Goal: Task Accomplishment & Management: Complete application form

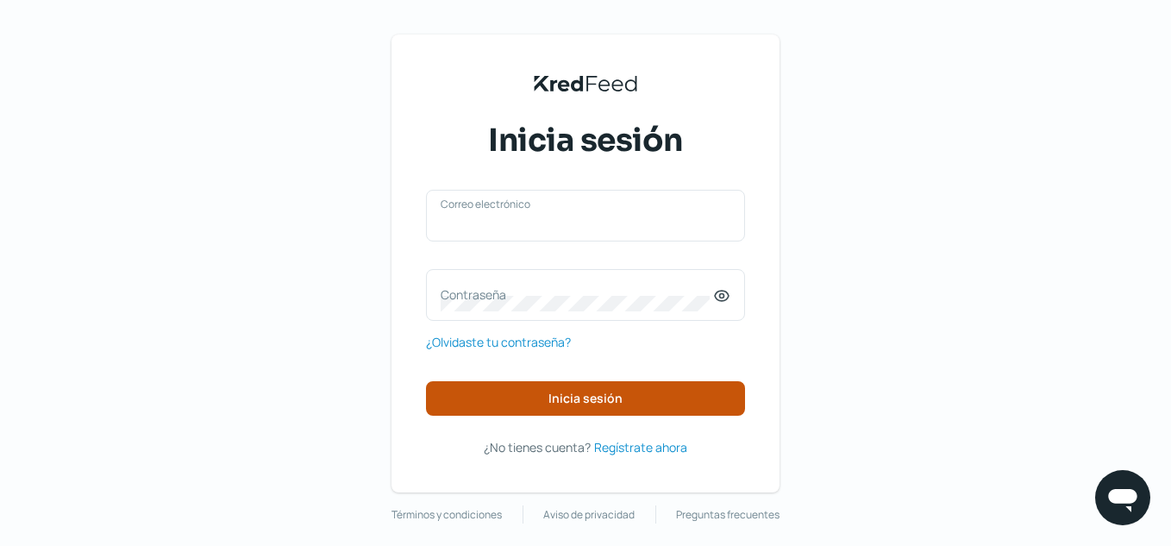
type input "[EMAIL_ADDRESS][DOMAIN_NAME]"
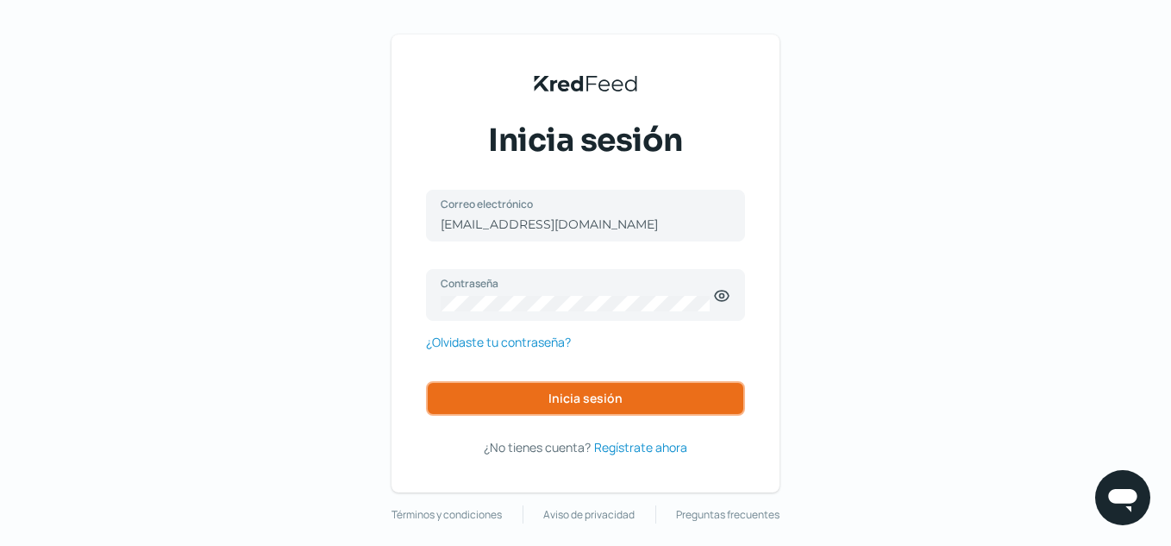
click at [697, 398] on button "Inicia sesión" at bounding box center [585, 398] width 319 height 34
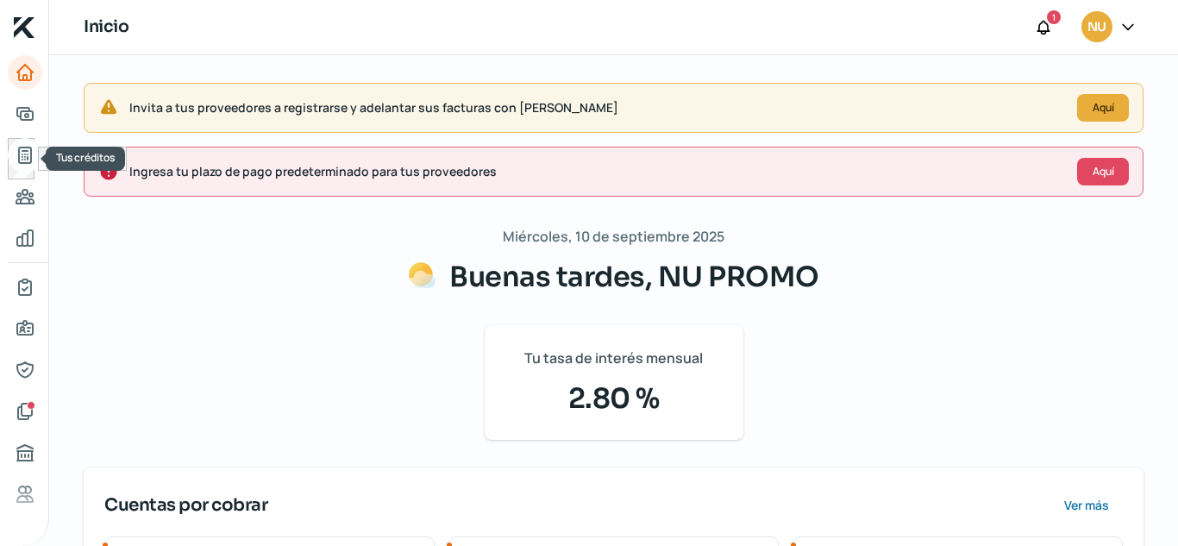
click at [23, 151] on icon "Tus créditos" at bounding box center [25, 155] width 12 height 16
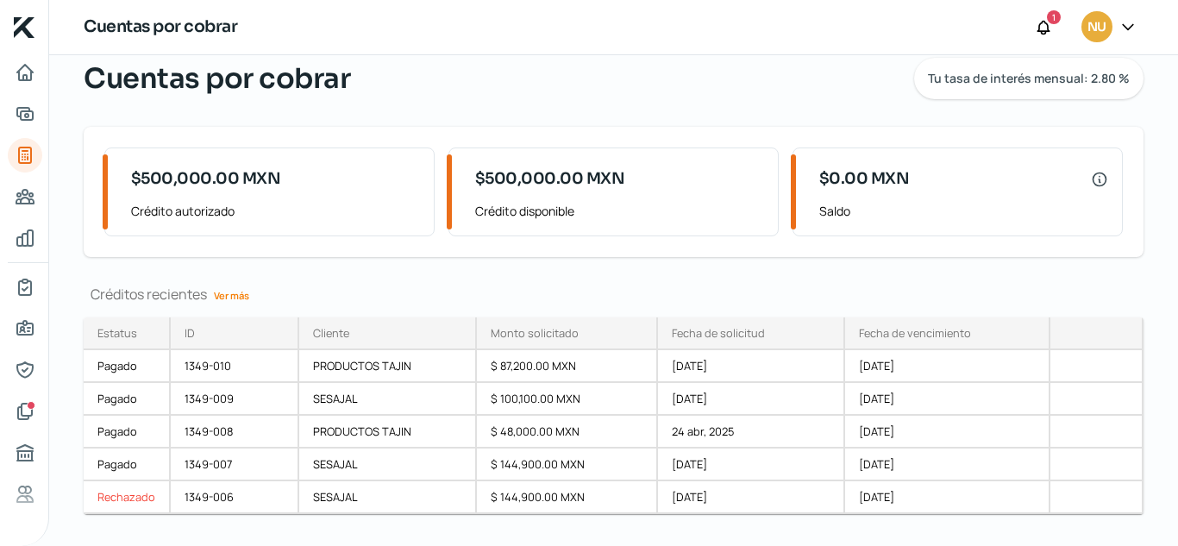
scroll to position [58, 0]
click at [22, 85] on link "Inicio" at bounding box center [25, 72] width 34 height 34
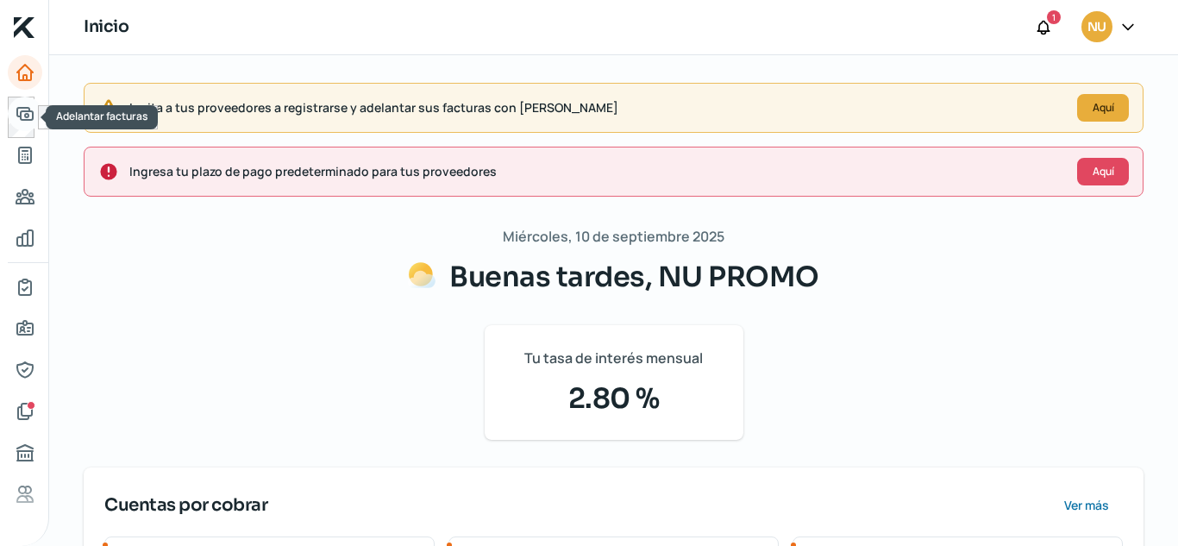
click at [28, 112] on icon "Adelantar facturas" at bounding box center [25, 114] width 16 height 12
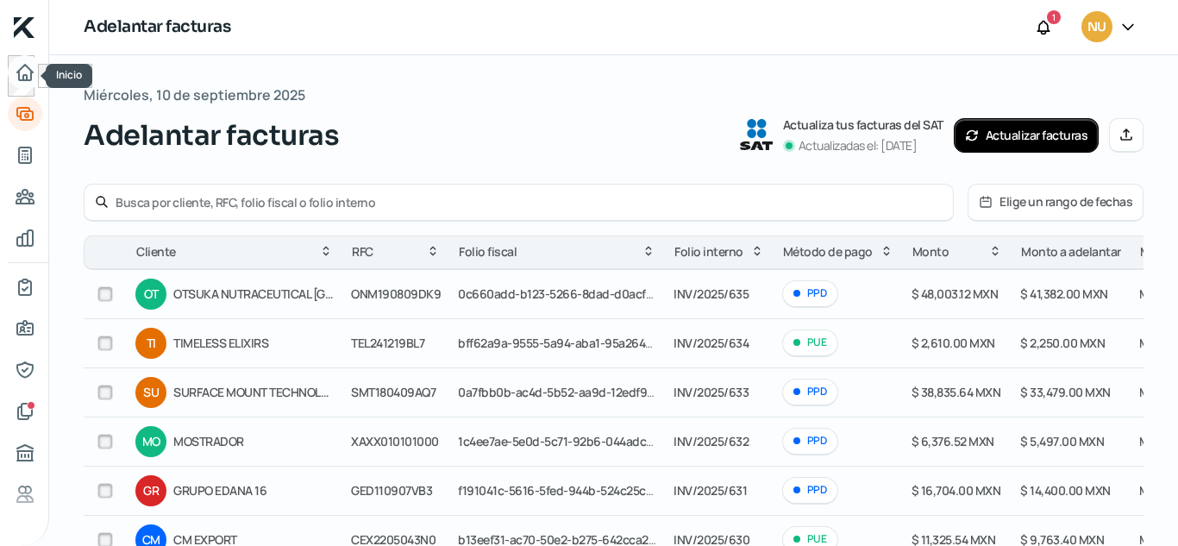
click at [20, 78] on icon "Inicio" at bounding box center [25, 72] width 21 height 21
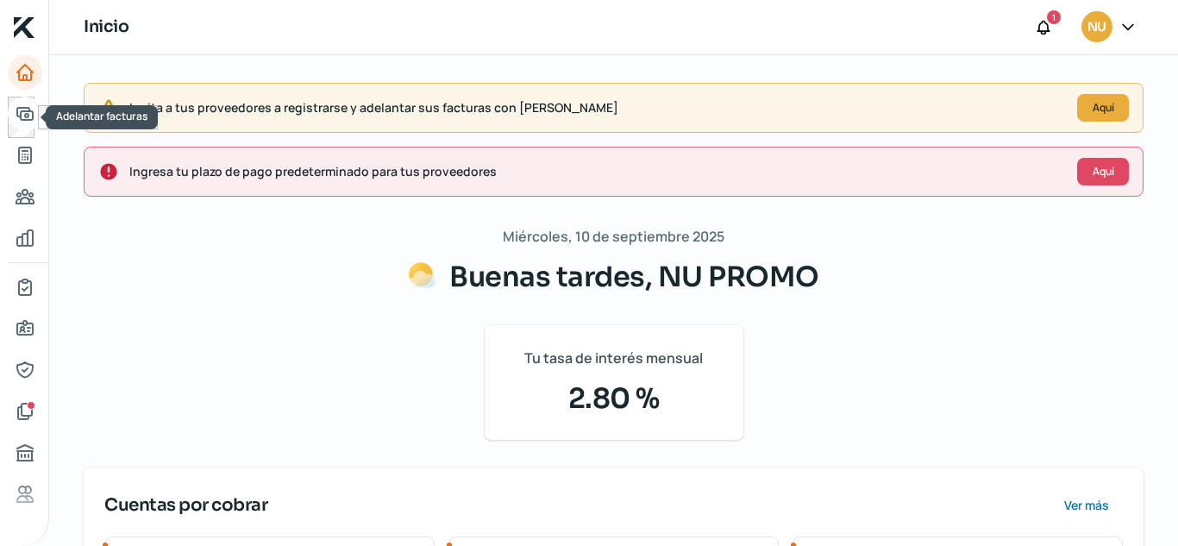
click at [24, 110] on icon "Adelantar facturas" at bounding box center [25, 113] width 21 height 21
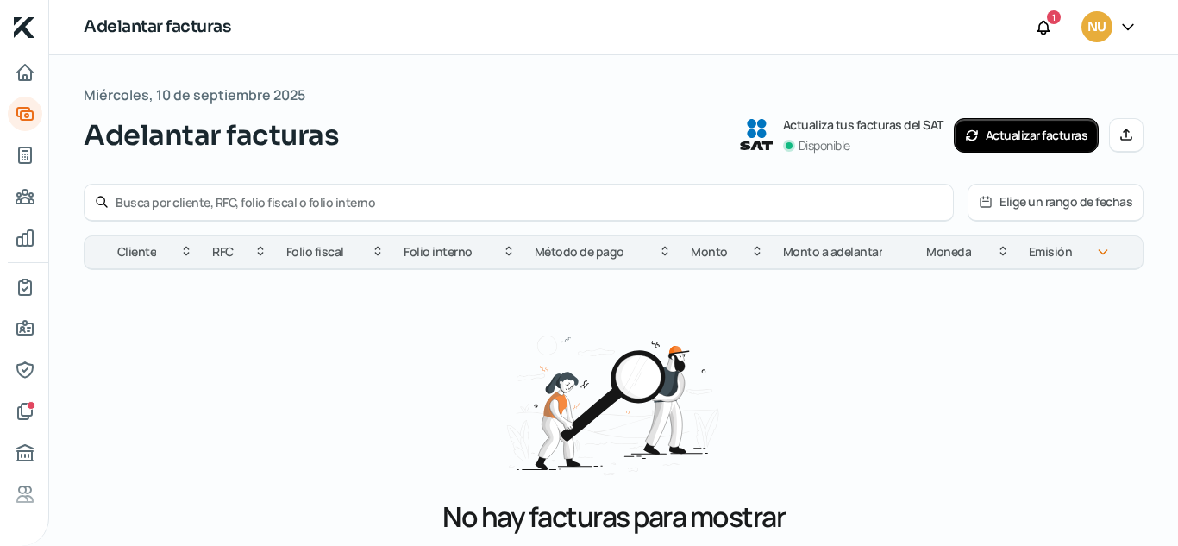
click at [1006, 144] on button "Actualizar facturas" at bounding box center [1027, 135] width 146 height 34
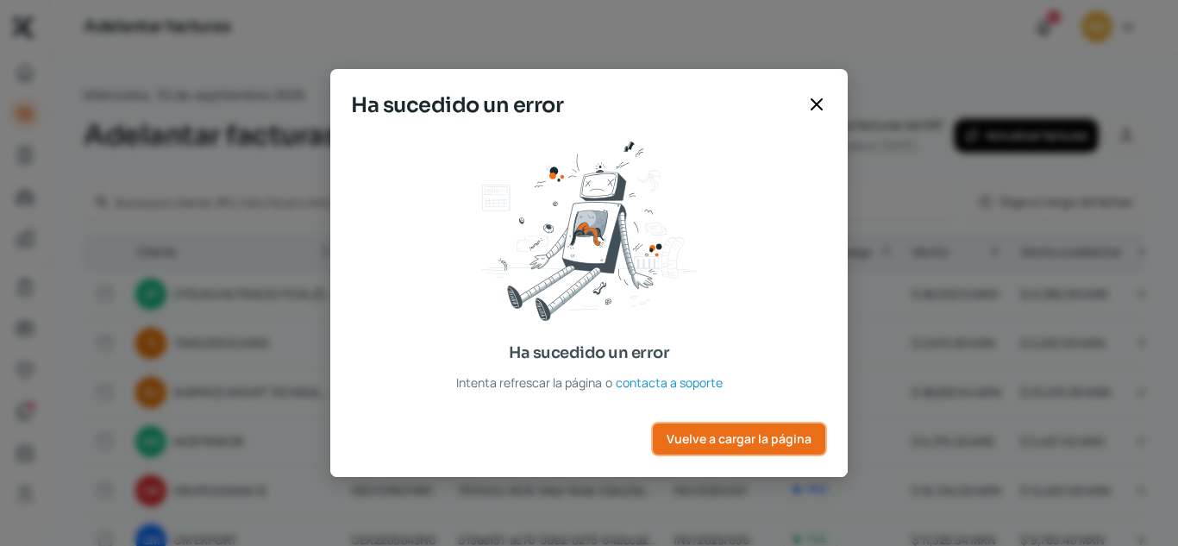
click at [768, 436] on span "Vuelve a cargar la página" at bounding box center [739, 439] width 145 height 12
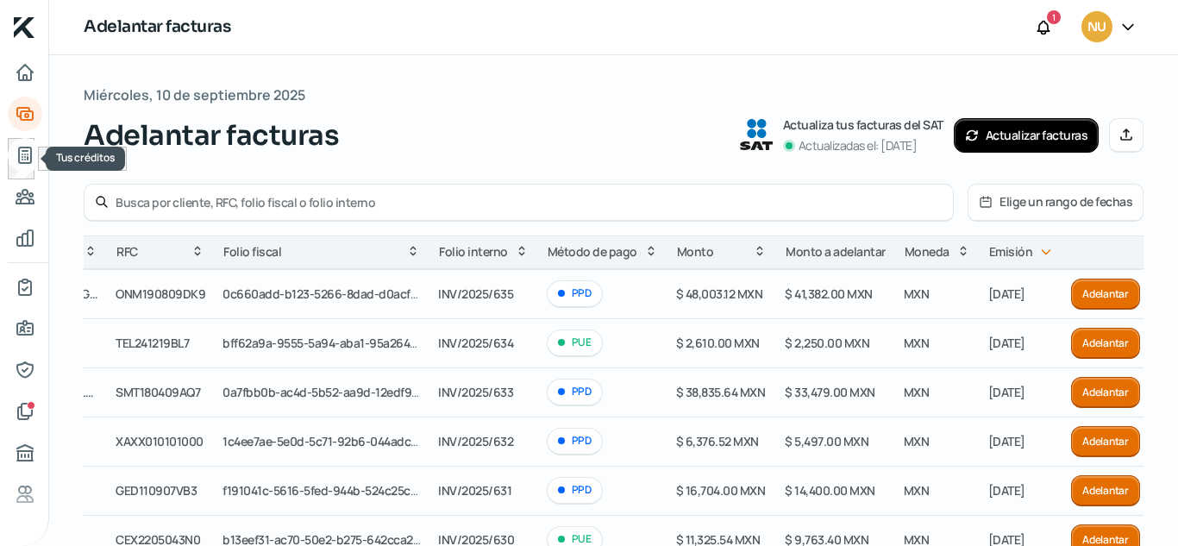
click at [26, 146] on icon "Tus créditos" at bounding box center [25, 155] width 21 height 21
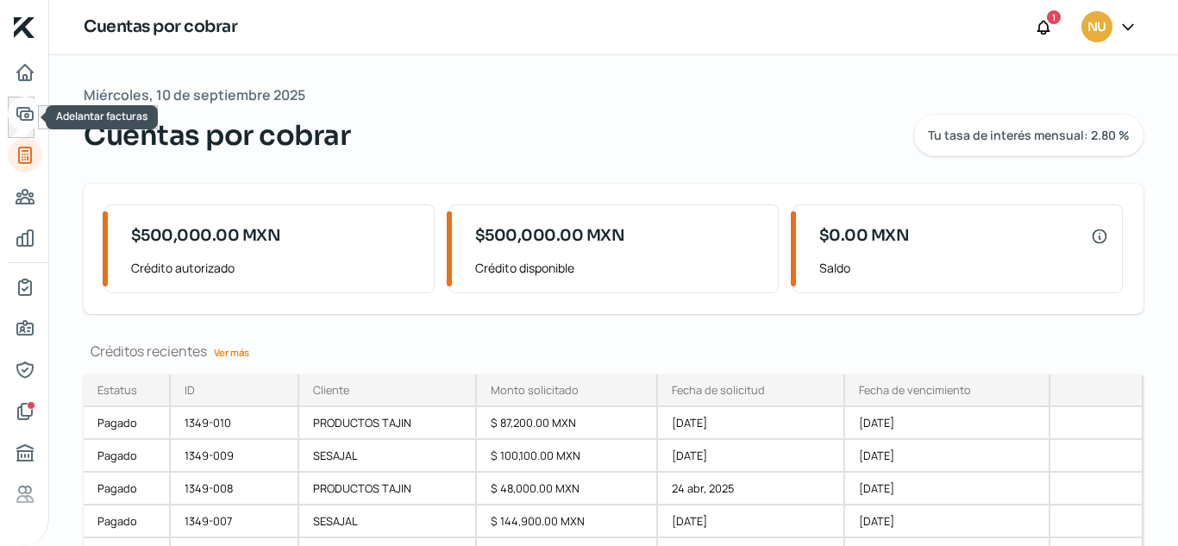
click at [23, 115] on icon "Adelantar facturas" at bounding box center [25, 113] width 21 height 21
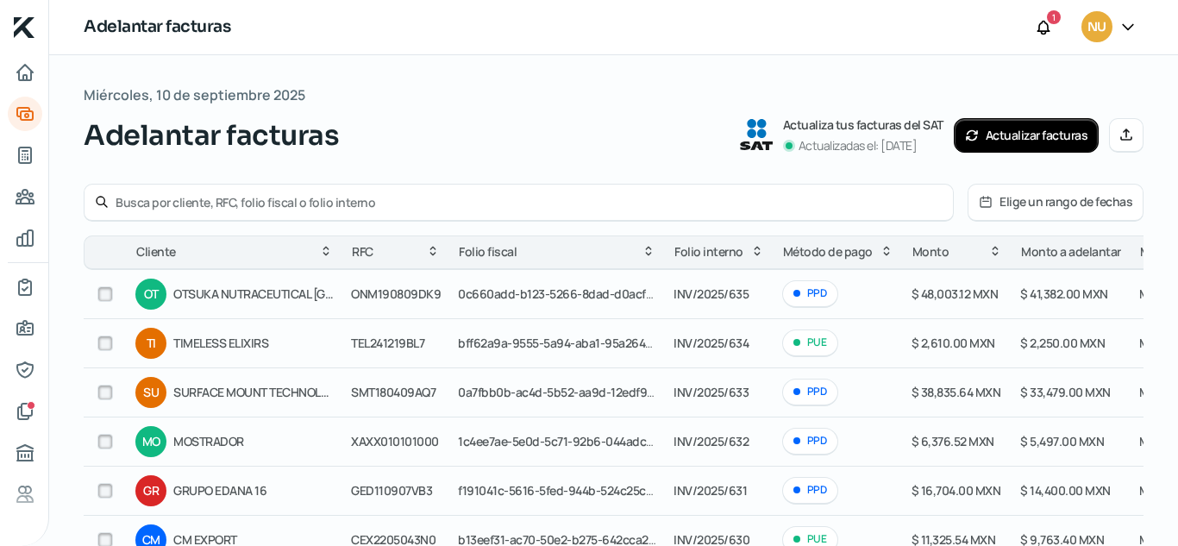
click at [287, 194] on input "text" at bounding box center [529, 202] width 827 height 16
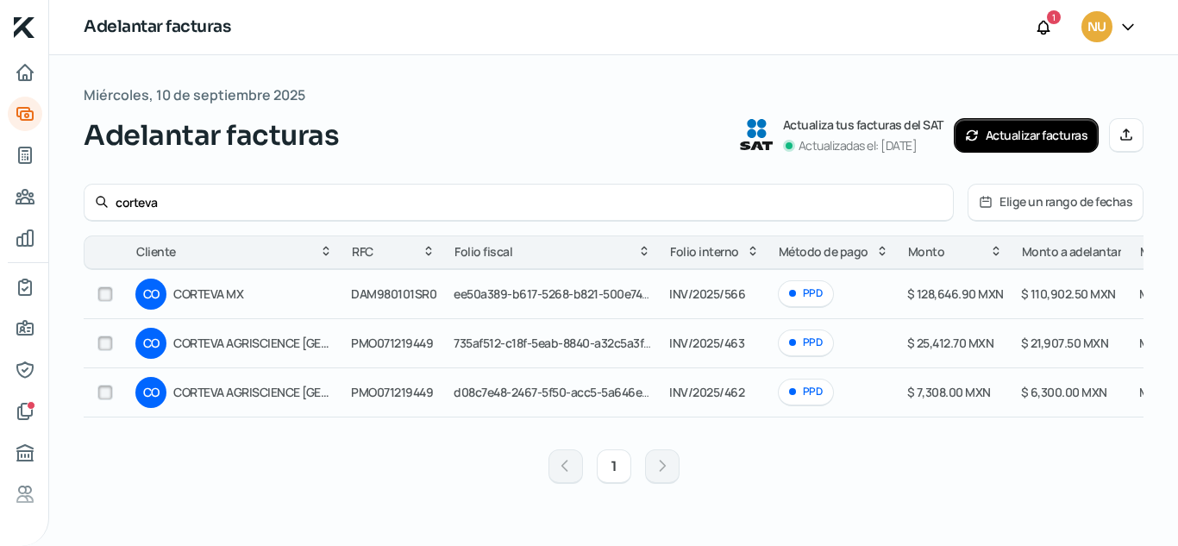
type input "corteva"
click at [998, 134] on button "Actualizar facturas" at bounding box center [1027, 135] width 146 height 34
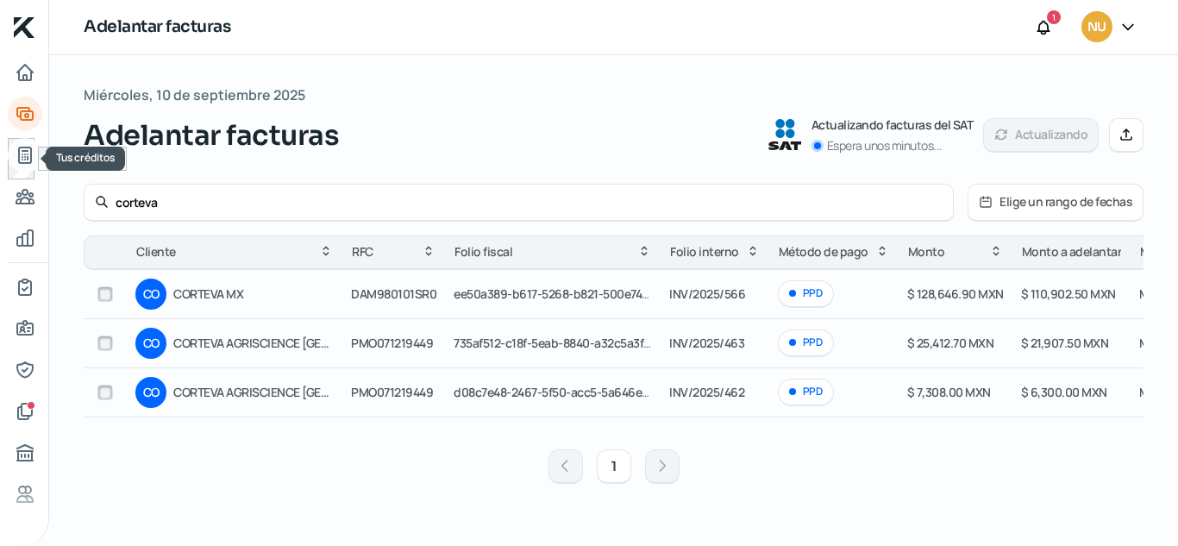
click at [20, 149] on icon "Tus créditos" at bounding box center [25, 155] width 21 height 21
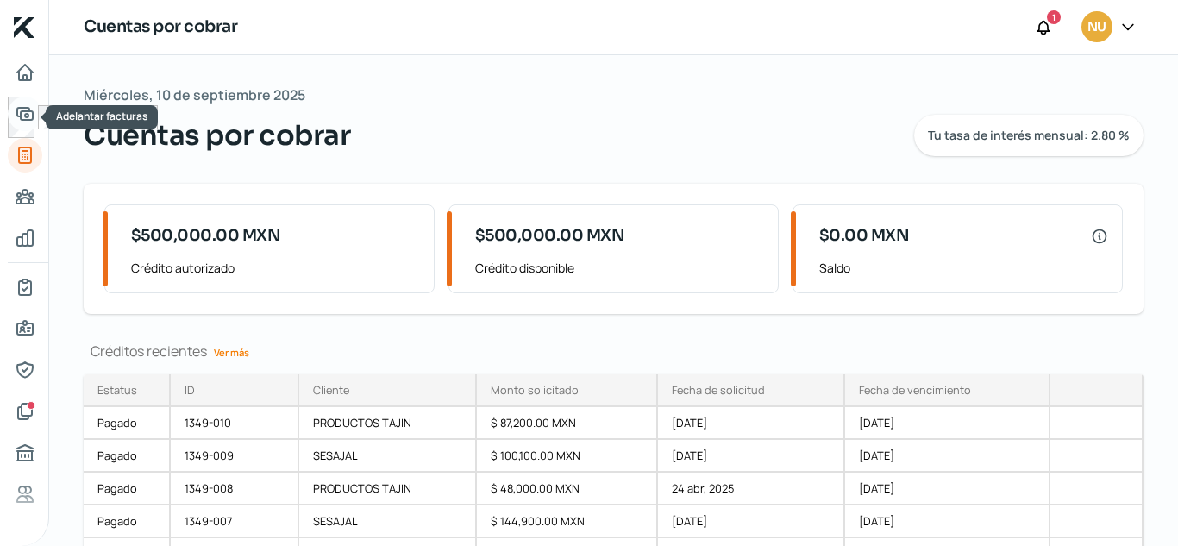
click at [25, 117] on icon "Adelantar facturas" at bounding box center [25, 114] width 16 height 12
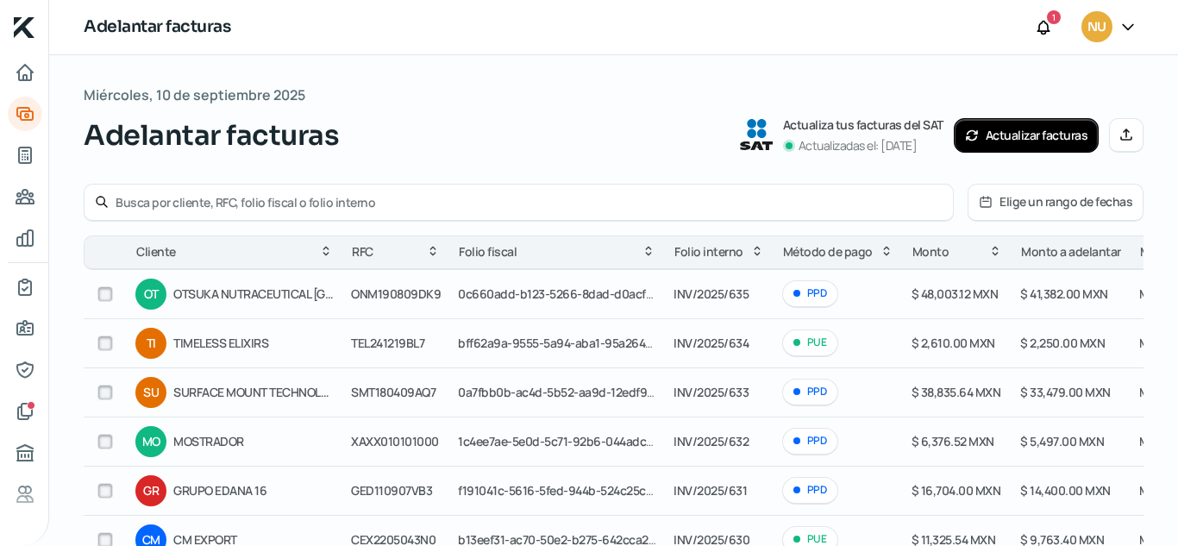
click at [1109, 128] on button "Manual" at bounding box center [1126, 135] width 34 height 34
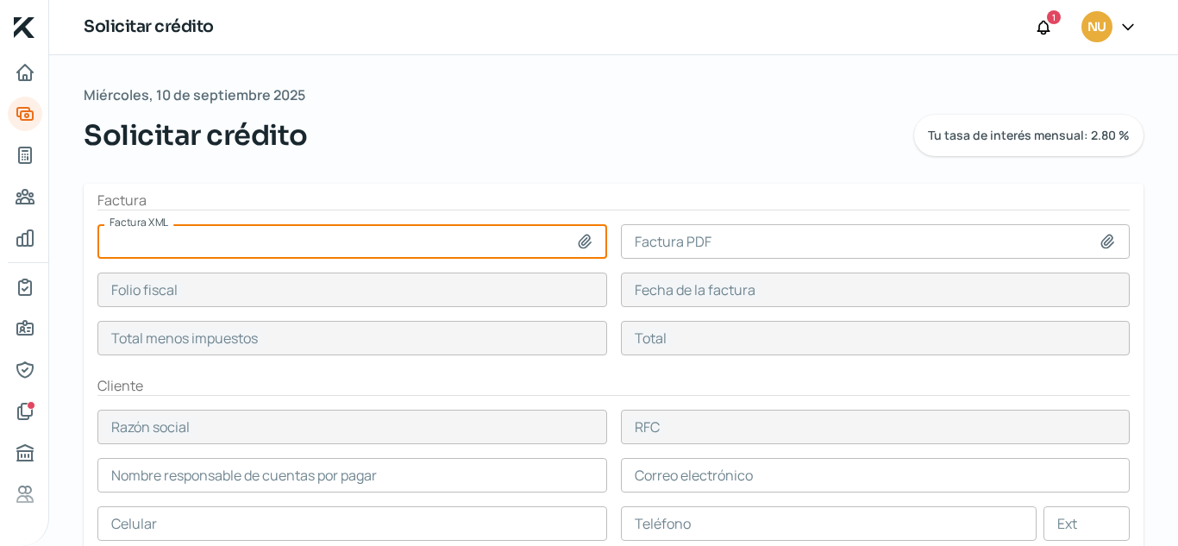
click at [492, 240] on input at bounding box center [352, 241] width 510 height 34
click at [404, 235] on input at bounding box center [352, 241] width 510 height 34
type input "C:\fakepath\INV-INV202500661-MX-Invoice-4.0.xml"
type input "INV-INV202500661-MX-Invoice-4.0.xml"
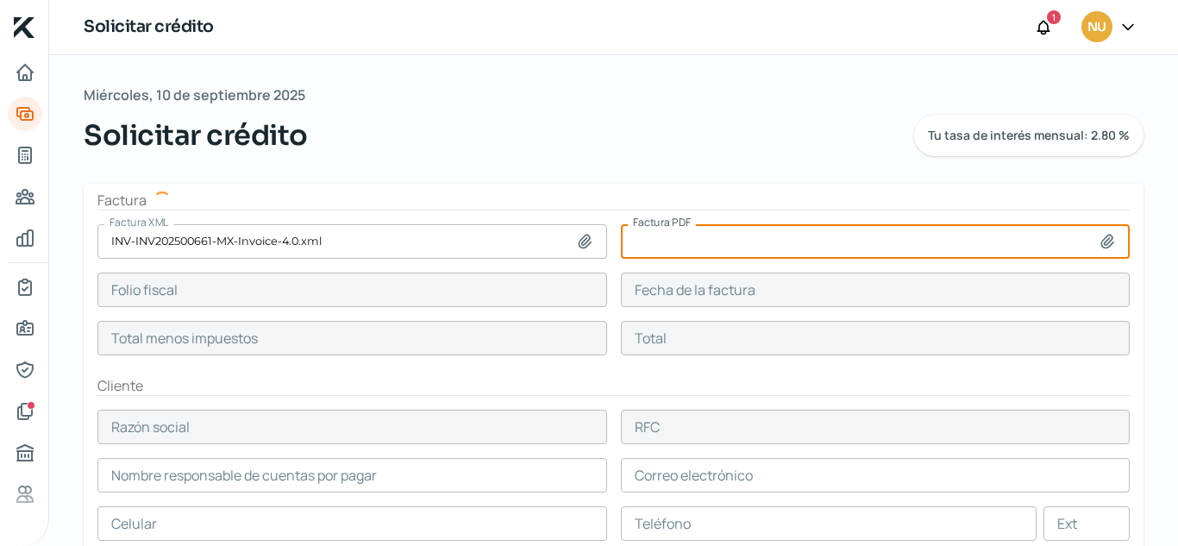
click at [775, 244] on input at bounding box center [876, 241] width 510 height 34
type input "E2A438C6-8405-5E06-987A-49C582910522"
type input "10 sep, 2025"
type input "133060"
type input "154349.6"
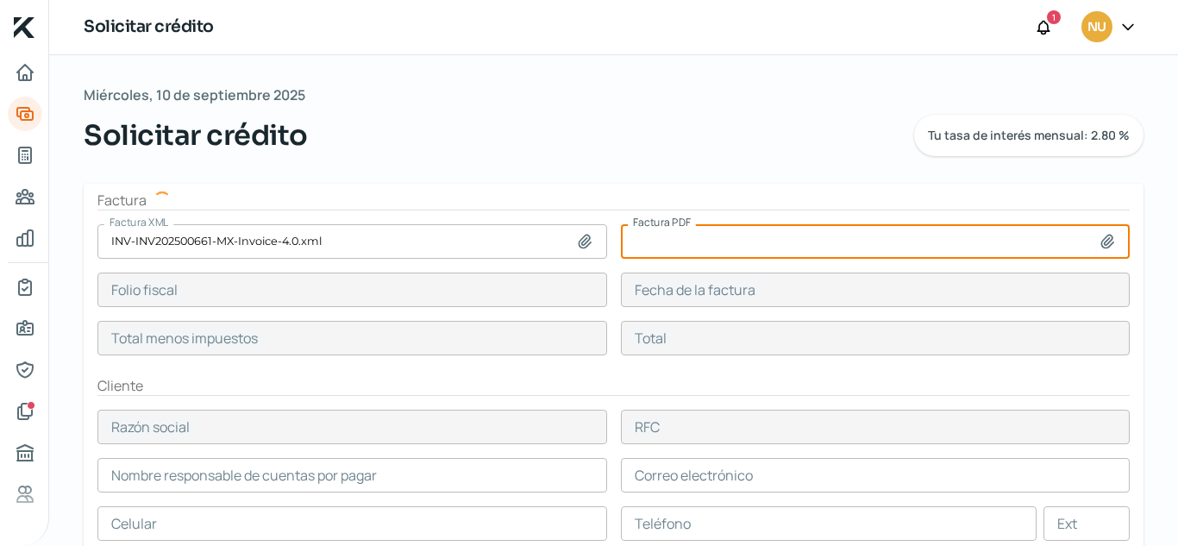
type input "CORTEVA AGRISCIENCE MEXICO"
type input "PMO071219449"
type input "133060"
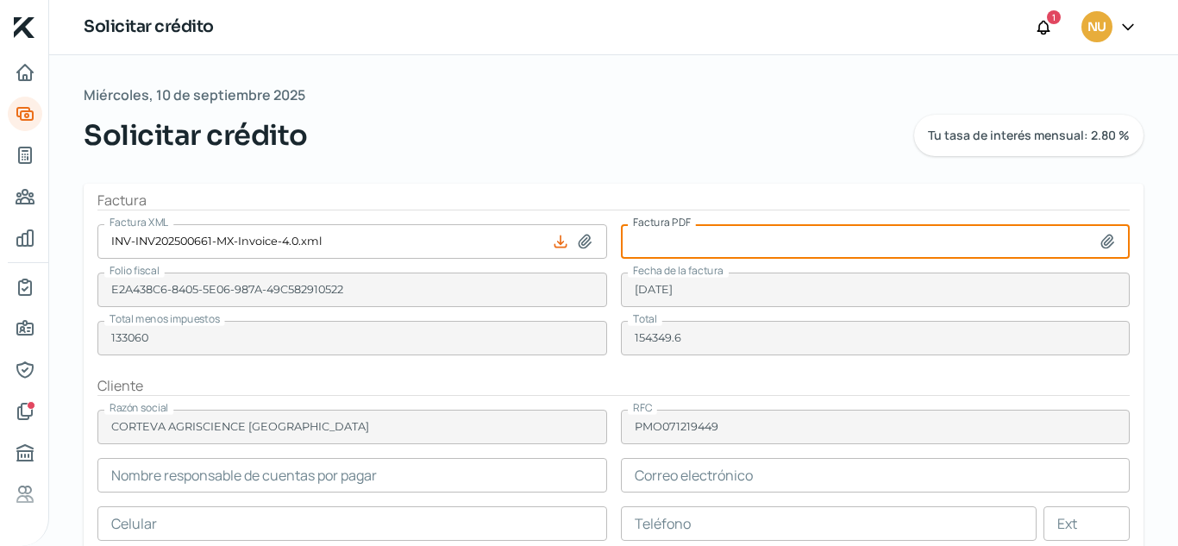
type input "C:\fakepath\INV-INV202500661-MX-Invoice-4.0.pdf"
type input "INV-INV202500661-MX-Invoice-4.0.pdf"
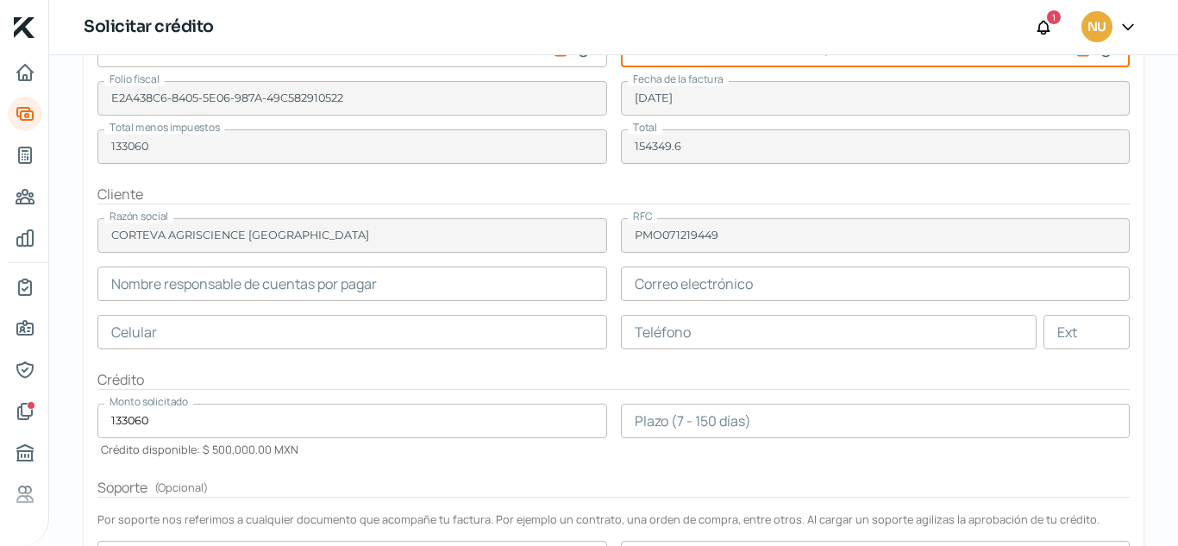
scroll to position [193, 0]
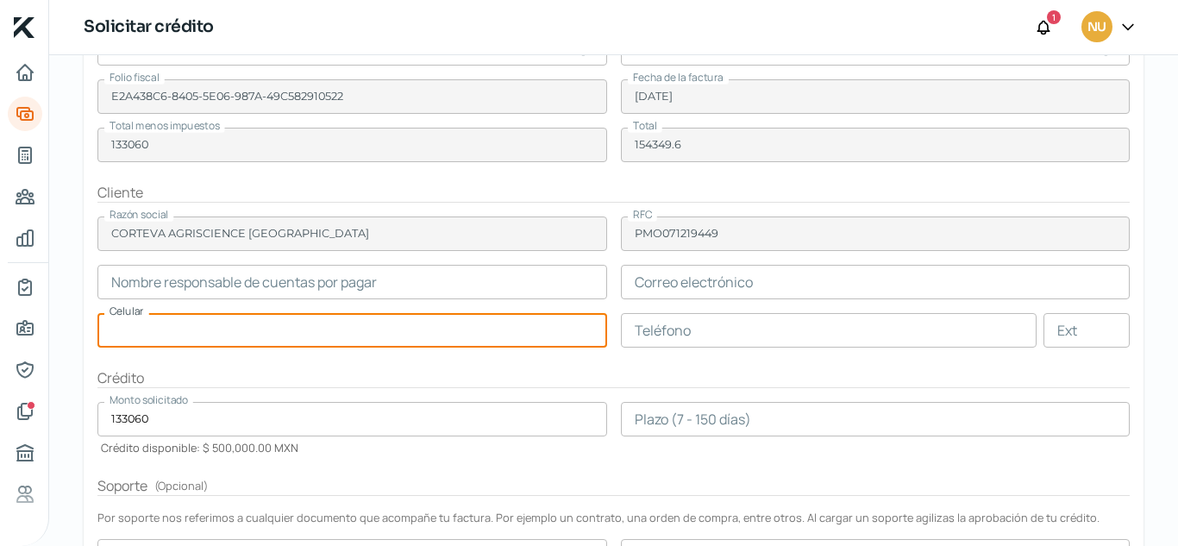
click at [501, 323] on input "text" at bounding box center [352, 330] width 510 height 34
click at [392, 313] on input "text" at bounding box center [352, 330] width 510 height 34
type input "33 - 1409 - 3885"
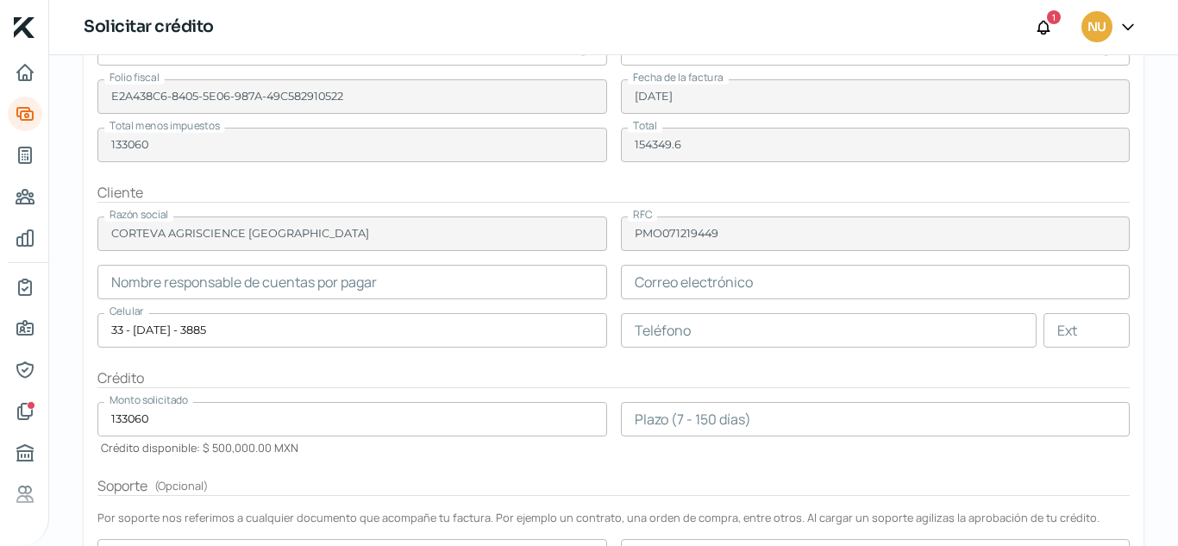
click at [368, 362] on form "Factura Factura XML INV-INV202500661-MX-Invoice-4.0.xml Factura PDF INV-INV2025…" at bounding box center [614, 346] width 1060 height 711
click at [713, 310] on form "Factura Factura XML INV-INV202500661-MX-Invoice-4.0.xml Factura PDF INV-INV2025…" at bounding box center [614, 346] width 1060 height 711
click at [704, 330] on input "text" at bounding box center [829, 330] width 417 height 34
click at [599, 354] on form "Factura Factura XML INV-INV202500661-MX-Invoice-4.0.xml Factura PDF INV-INV2025…" at bounding box center [614, 346] width 1060 height 711
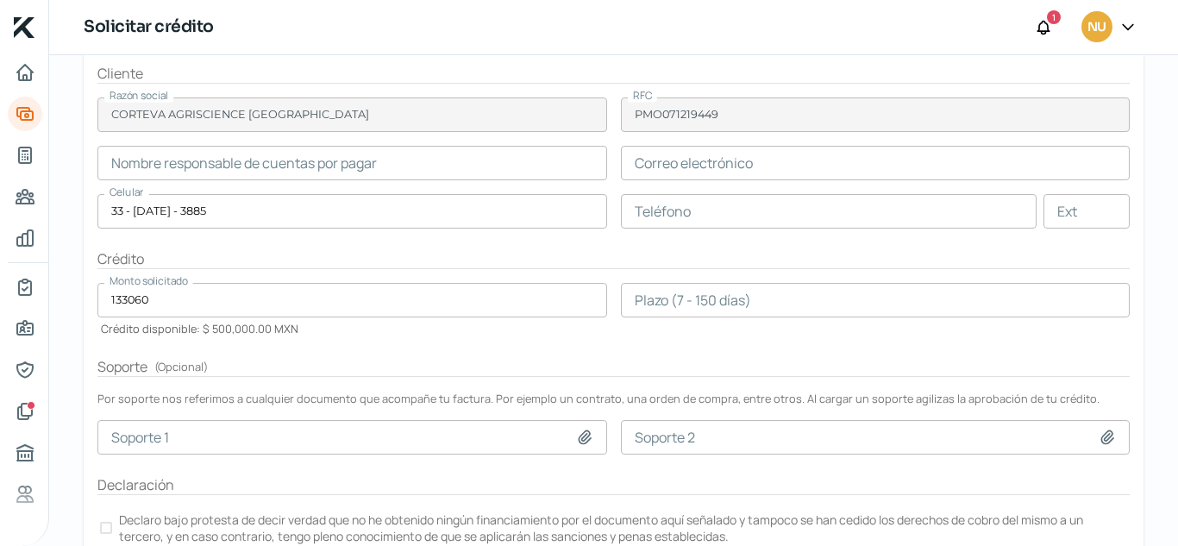
scroll to position [313, 0]
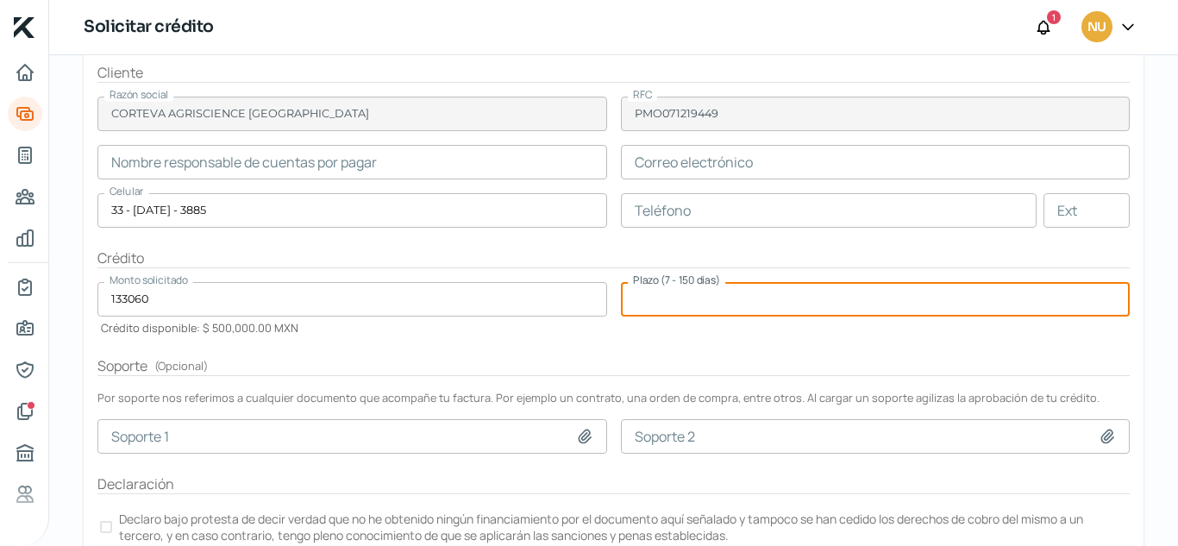
click at [677, 316] on input "number" at bounding box center [876, 299] width 510 height 34
click at [734, 282] on input "number" at bounding box center [876, 299] width 510 height 34
type input "120"
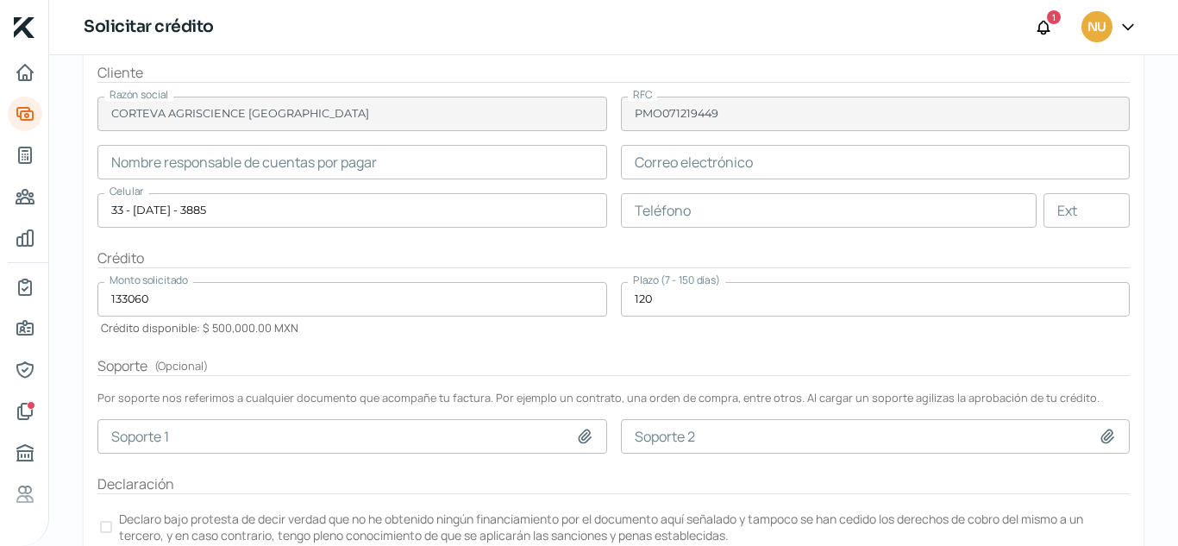
click at [576, 352] on form "Factura Factura XML INV-INV202500661-MX-Invoice-4.0.xml Factura PDF INV-INV2025…" at bounding box center [614, 226] width 1060 height 711
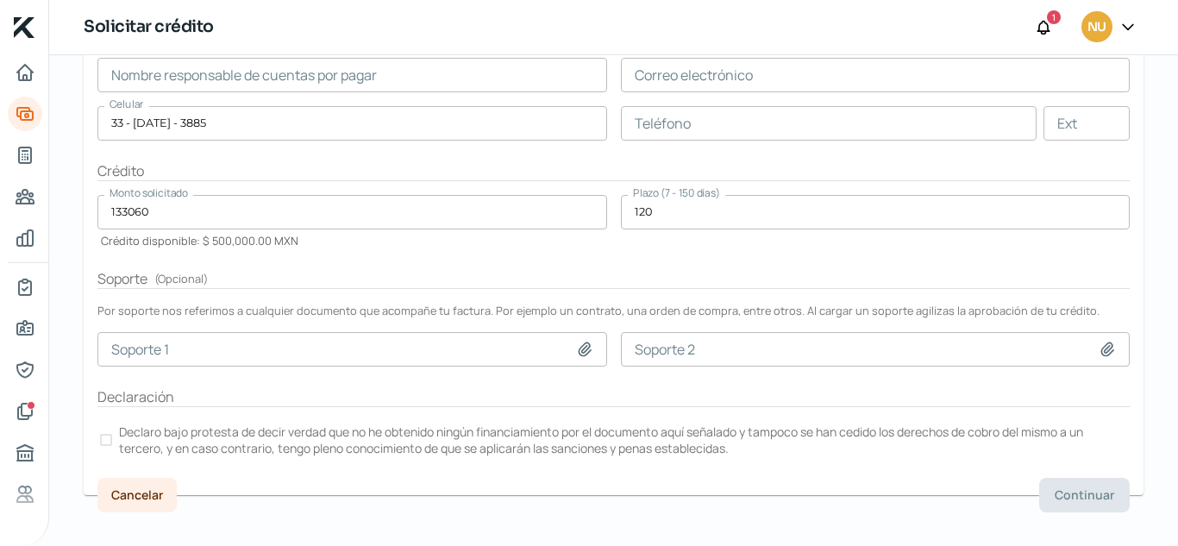
scroll to position [418, 0]
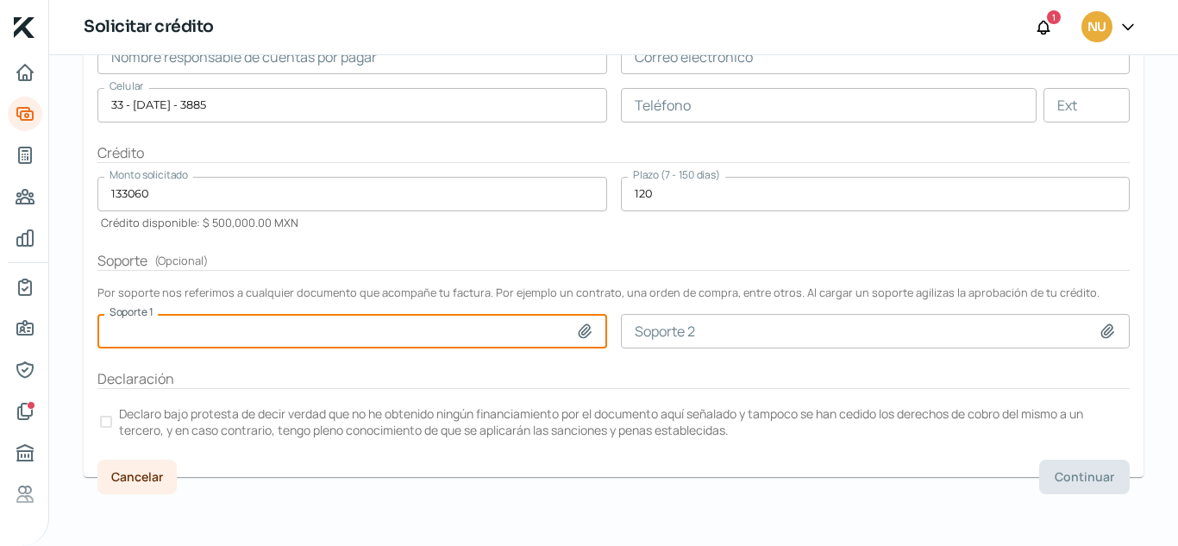
click at [506, 322] on input at bounding box center [352, 331] width 510 height 34
click at [568, 336] on input at bounding box center [352, 331] width 510 height 34
type input "C:\fakepath\PO4300465811 (2) (1).PDF"
type input "PO4300465811 (2) (1).PDF"
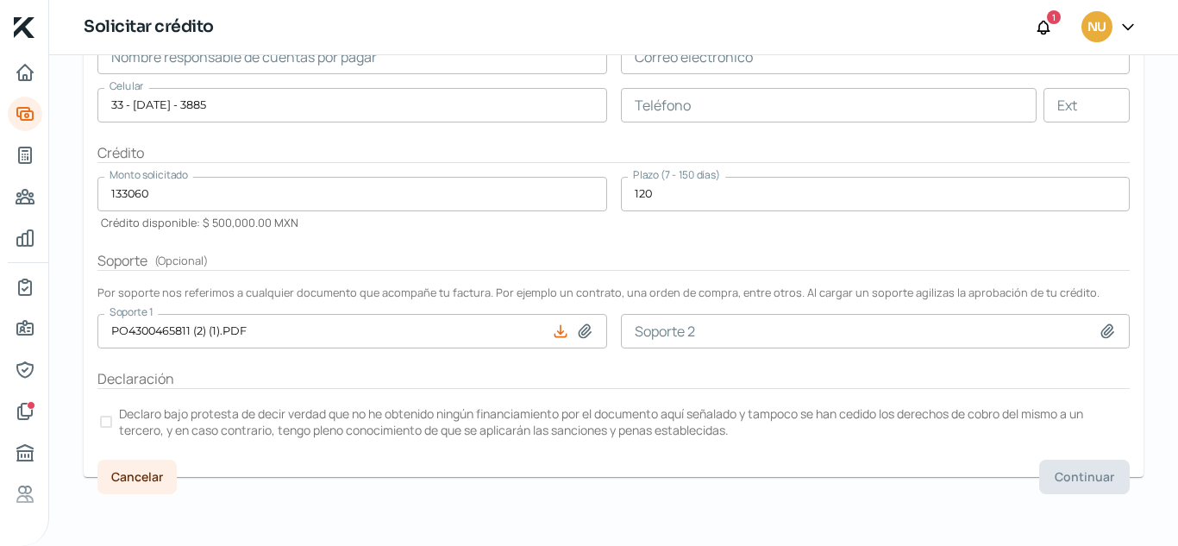
click at [95, 423] on form "Factura Factura XML INV-INV202500661-MX-Invoice-4.0.xml Factura PDF INV-INV2025…" at bounding box center [614, 120] width 1060 height 711
click at [108, 423] on div at bounding box center [106, 422] width 12 height 12
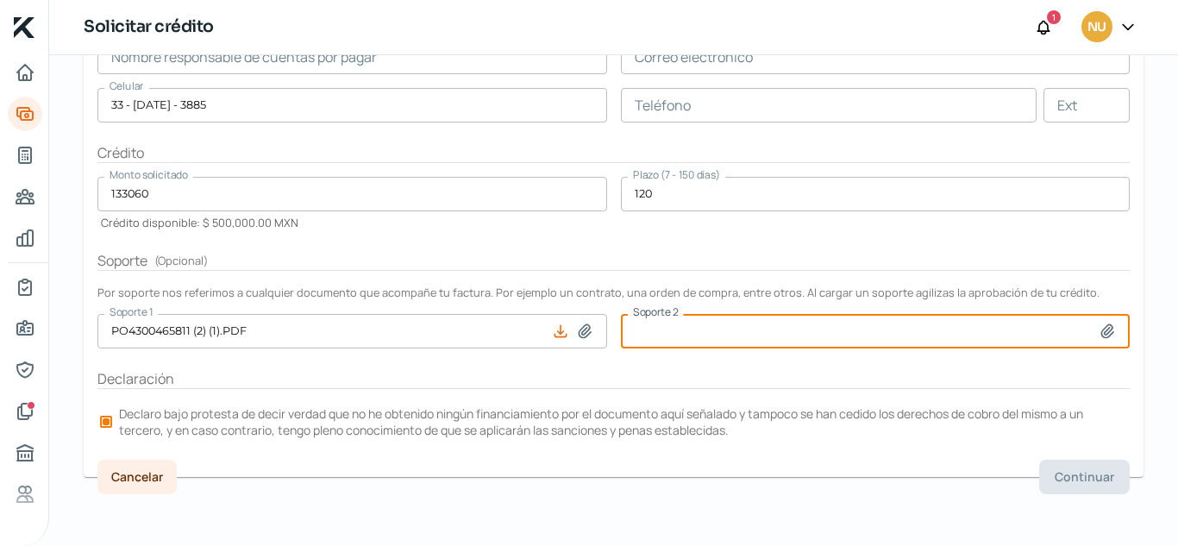
click at [905, 334] on input at bounding box center [876, 331] width 510 height 34
type input "C:\fakepath\PO4300465811 (2) (1).PDF"
type input "PO4300465811 (2) (1).PDF"
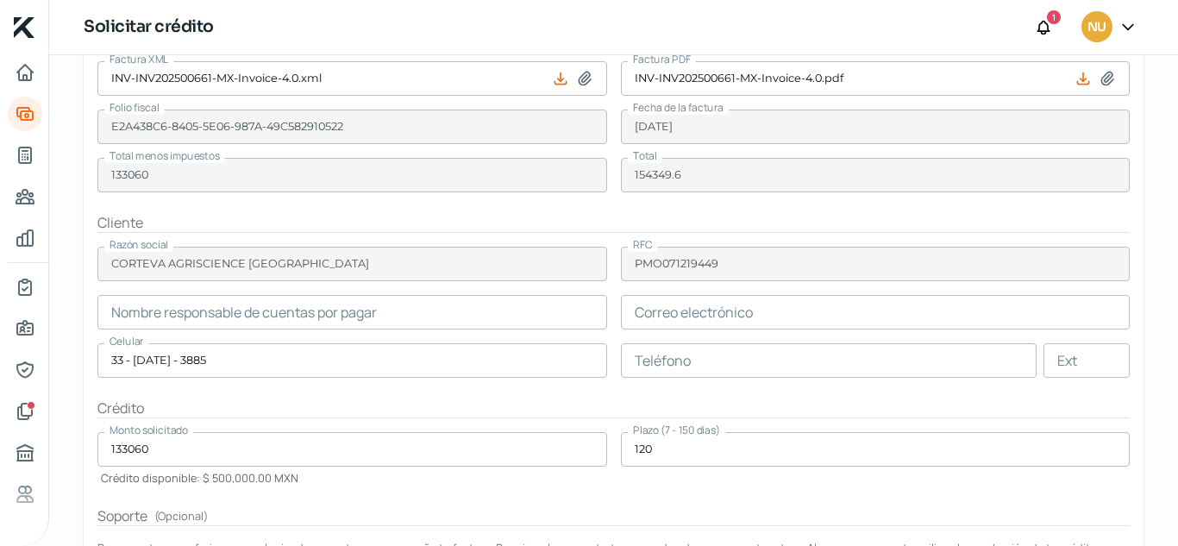
scroll to position [172, 0]
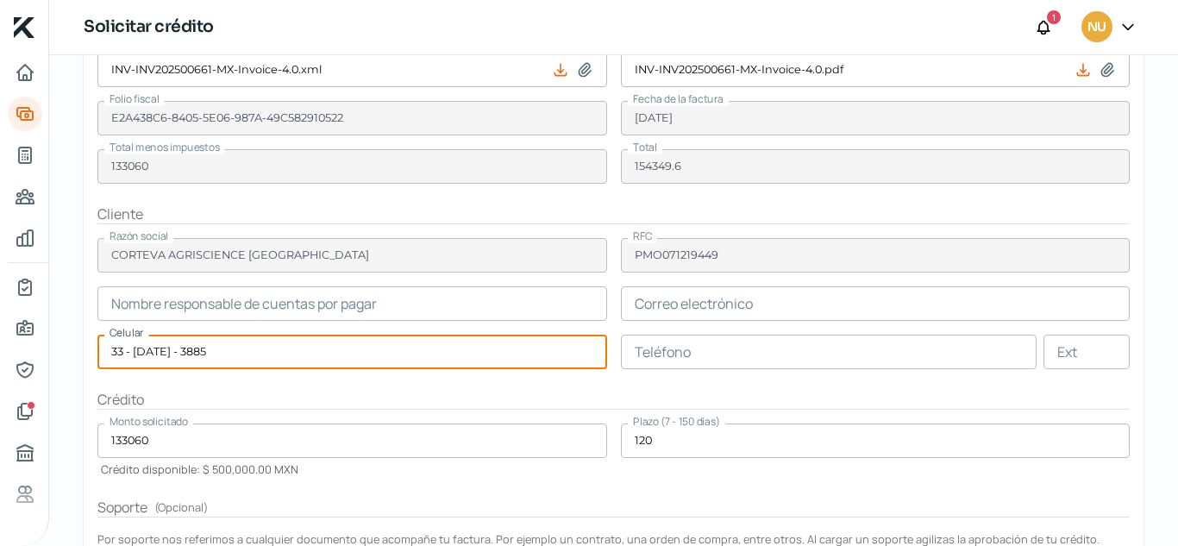
click at [135, 349] on input "33 - 1409 - 3885" at bounding box center [352, 352] width 510 height 34
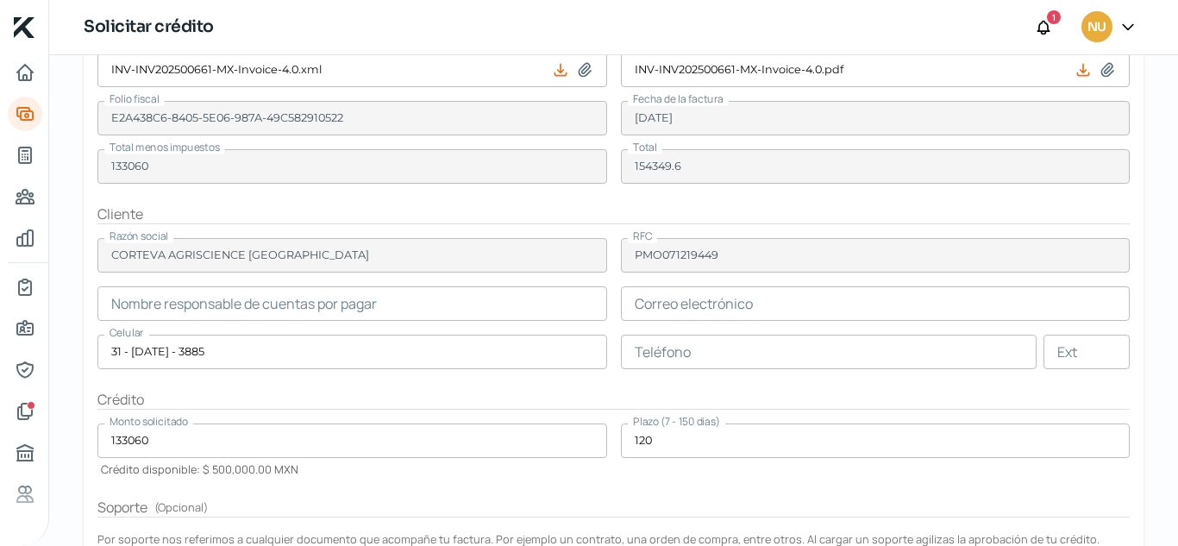
click at [262, 408] on h2 "Crédito" at bounding box center [613, 400] width 1032 height 20
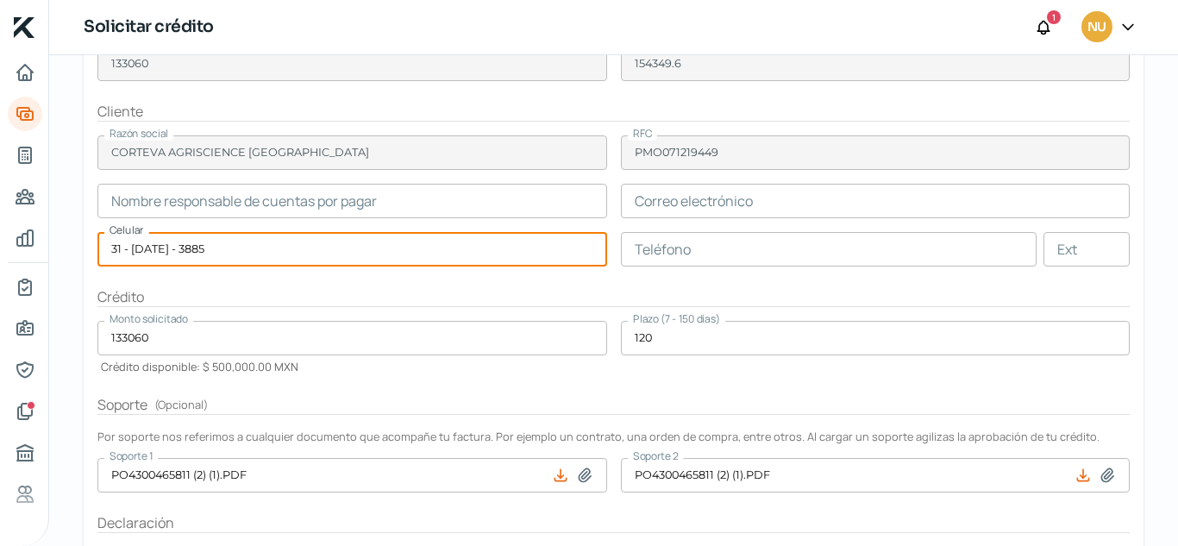
click at [114, 251] on input "31 - 1409 - 3885" at bounding box center [352, 249] width 510 height 34
type input "31 - 1409 - 3885"
click at [253, 260] on input "31 - 1409 - 3885" at bounding box center [352, 249] width 510 height 34
drag, startPoint x: 253, startPoint y: 260, endPoint x: 79, endPoint y: 231, distance: 175.7
click at [79, 231] on div "Miércoles, 10 de septiembre 2025 Solicitar crédito Tu tasa de interés mensual: …" at bounding box center [613, 235] width 1129 height 909
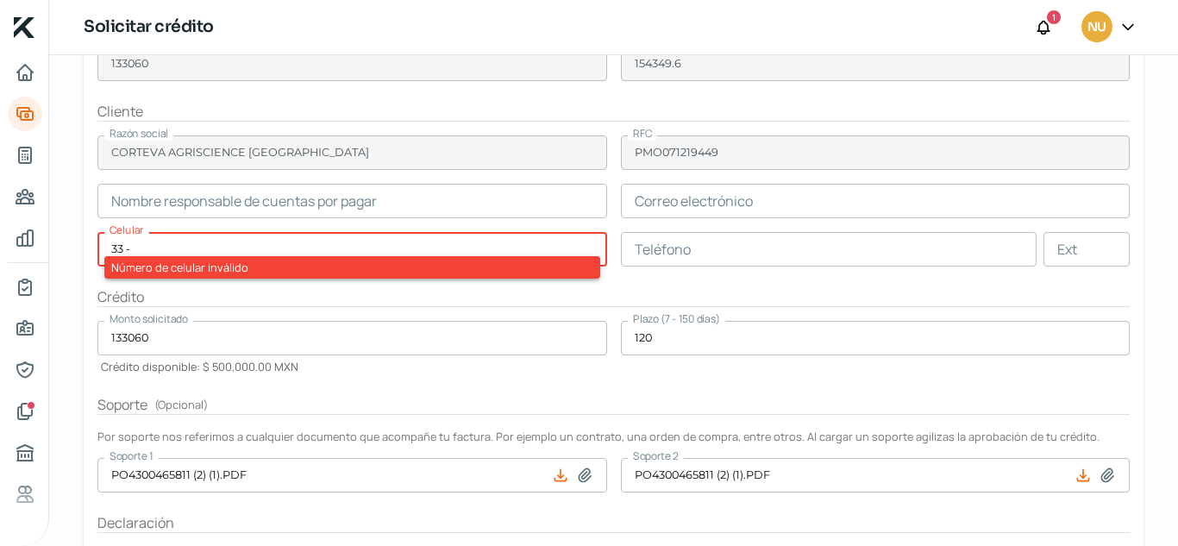
type input "33 - 1409 - 3885"
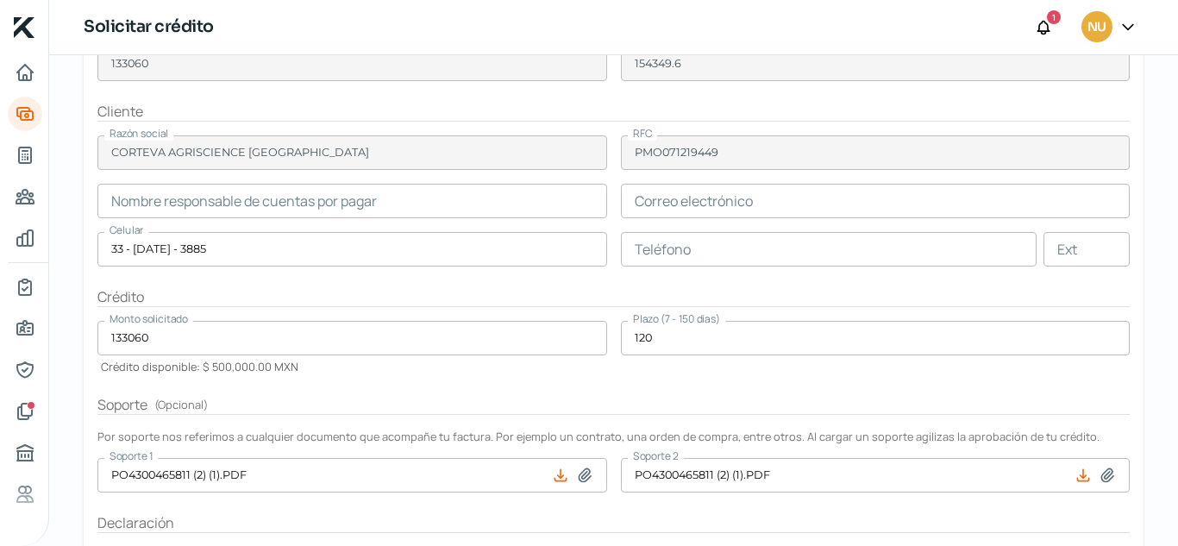
click at [326, 302] on h2 "Crédito" at bounding box center [613, 297] width 1032 height 20
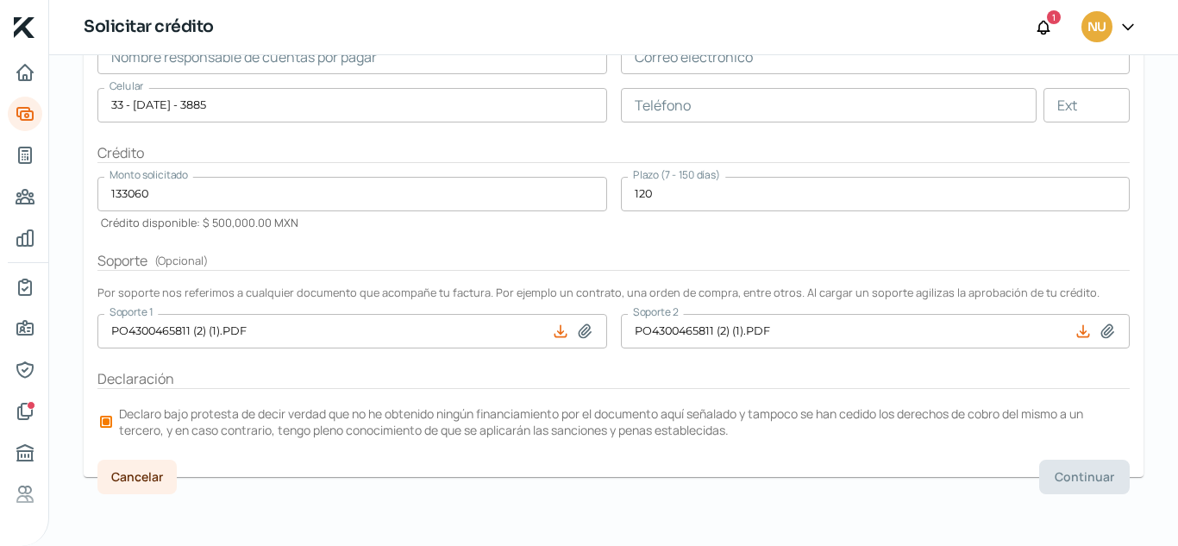
click at [980, 431] on p "Declaro bajo protesta de decir verdad que no he obtenido ningún financiamiento …" at bounding box center [623, 421] width 1008 height 33
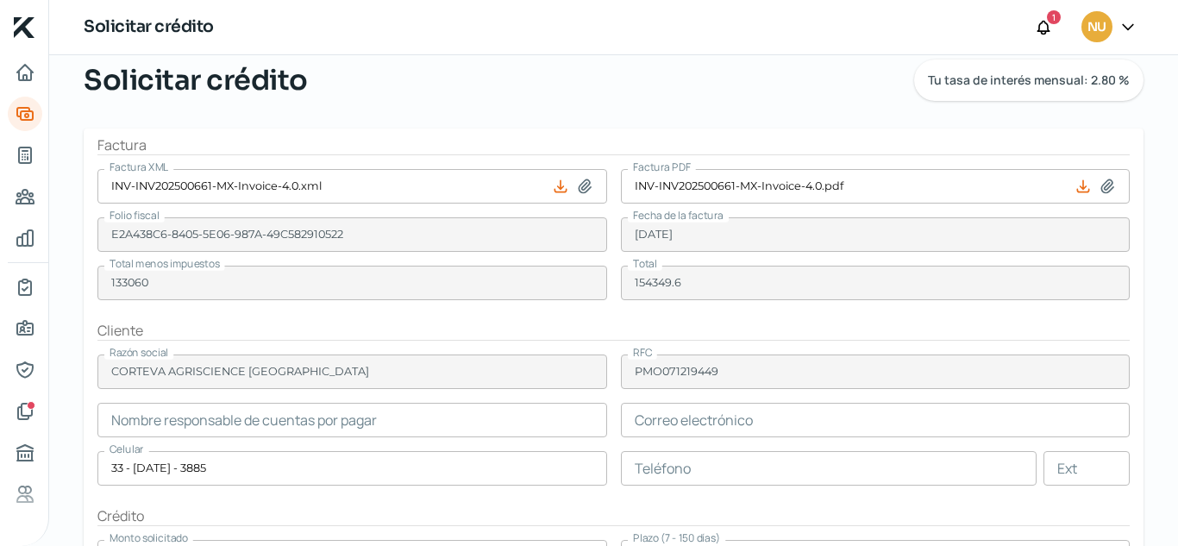
scroll to position [53, 0]
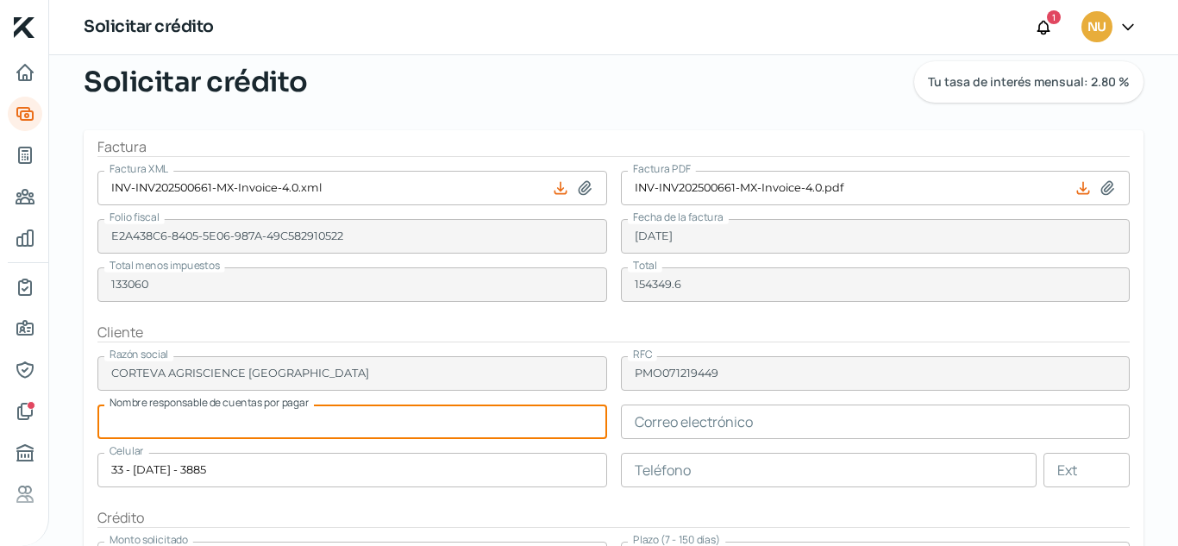
click at [469, 433] on input "text" at bounding box center [352, 421] width 510 height 34
type input "D"
type input "MARIA JOSE MANZO"
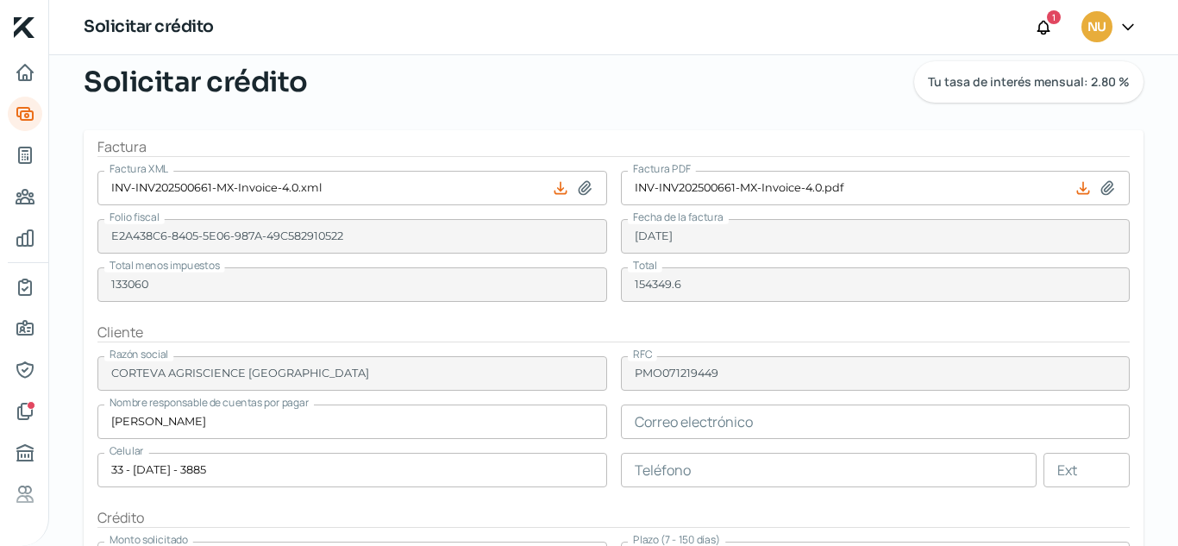
click at [900, 104] on div "Miércoles, 10 de septiembre 2025 Solicitar crédito Tu tasa de interés mensual: …" at bounding box center [614, 79] width 1060 height 101
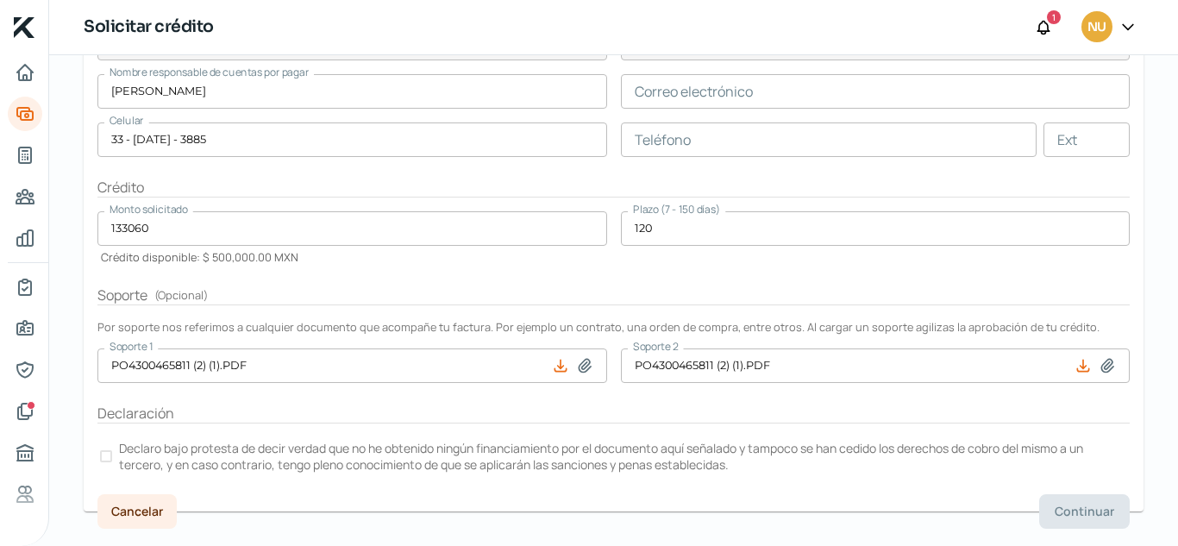
scroll to position [418, 0]
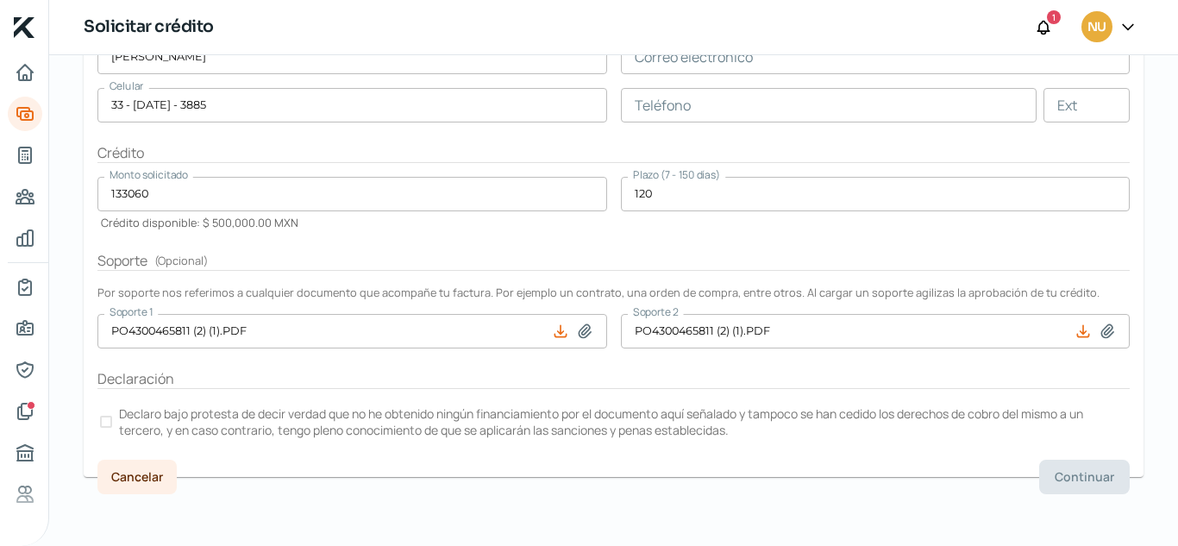
click at [928, 370] on h2 "Declaración" at bounding box center [613, 379] width 1032 height 20
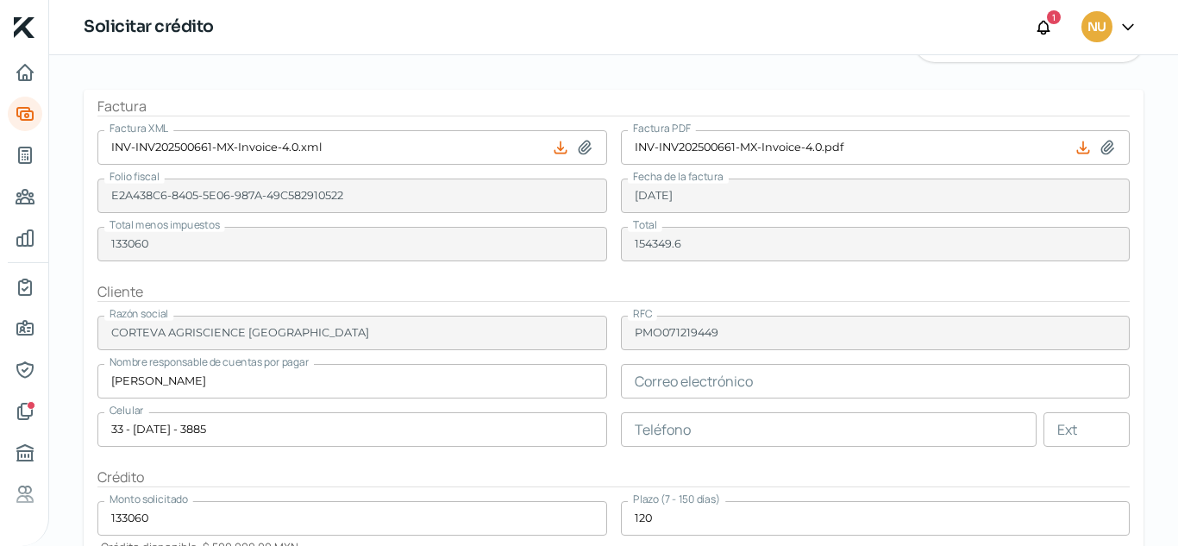
scroll to position [93, 0]
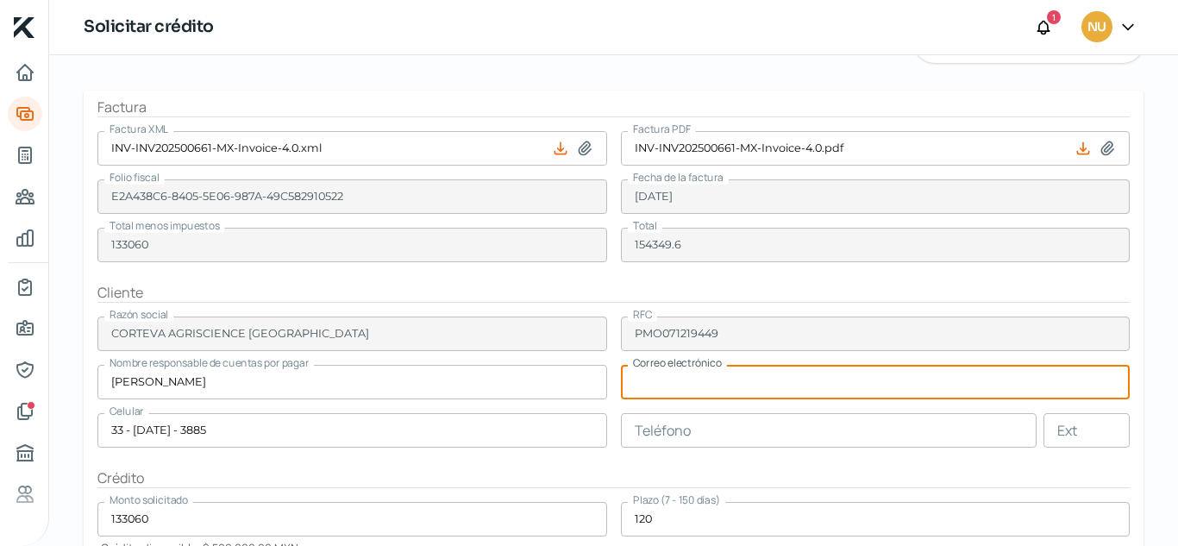
click at [780, 373] on input "text" at bounding box center [876, 382] width 510 height 34
paste input "mariajose.manzo@corteva.com"
type input "mariajose.manzo@corteva.com"
click at [605, 283] on h2 "Cliente" at bounding box center [613, 293] width 1032 height 20
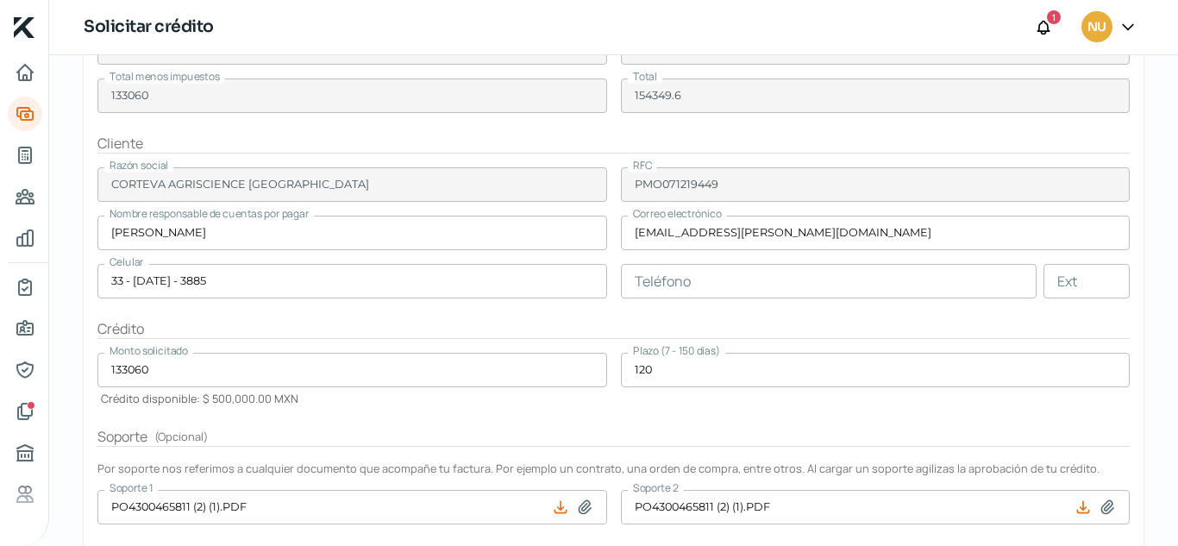
scroll to position [240, 0]
drag, startPoint x: 754, startPoint y: 313, endPoint x: 773, endPoint y: 294, distance: 26.8
click at [773, 294] on form "Factura Factura XML INV-INV202500661-MX-Invoice-4.0.xml Factura PDF INV-INV2025…" at bounding box center [614, 299] width 1060 height 711
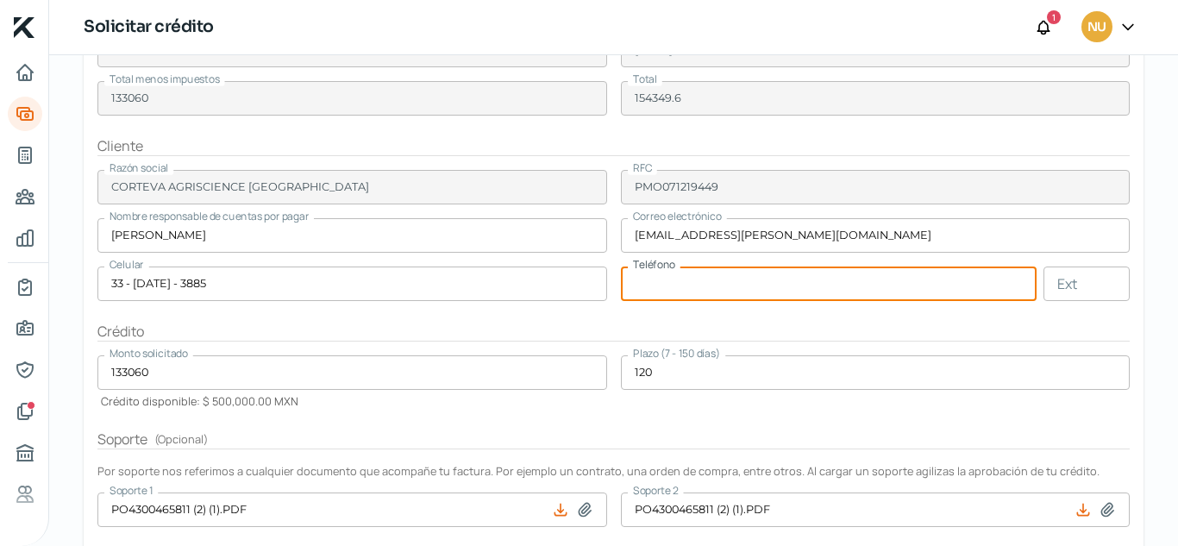
click at [773, 294] on input "text" at bounding box center [829, 283] width 417 height 34
type input "33 - 1409 - 4775"
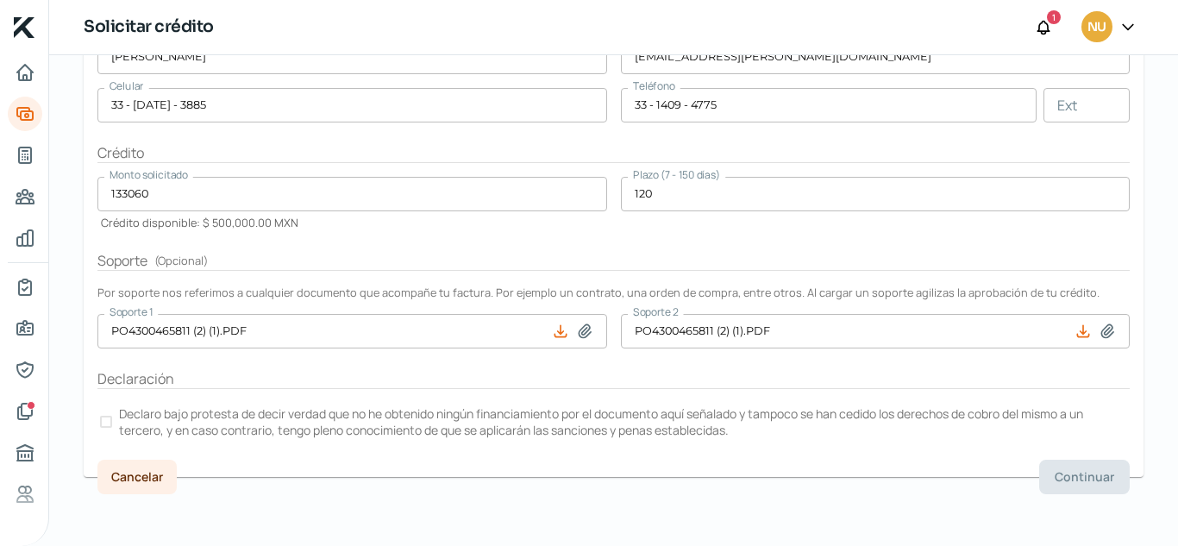
drag, startPoint x: 1027, startPoint y: 456, endPoint x: 1110, endPoint y: 385, distance: 108.9
click at [1110, 385] on form "Factura Factura XML INV-INV202500661-MX-Invoice-4.0.xml Factura PDF INV-INV2025…" at bounding box center [614, 120] width 1060 height 711
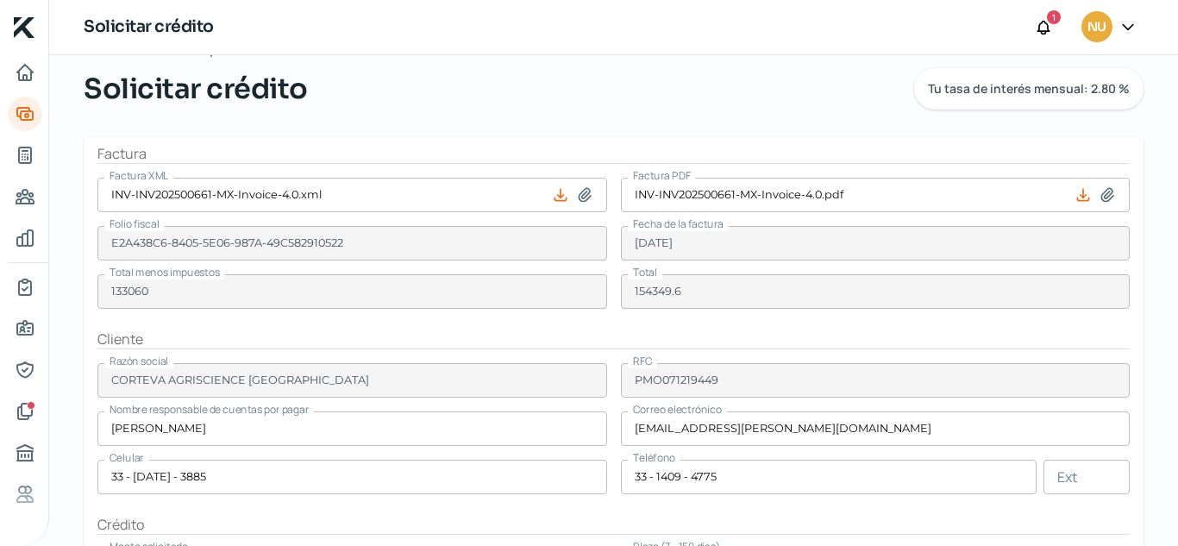
scroll to position [210, 0]
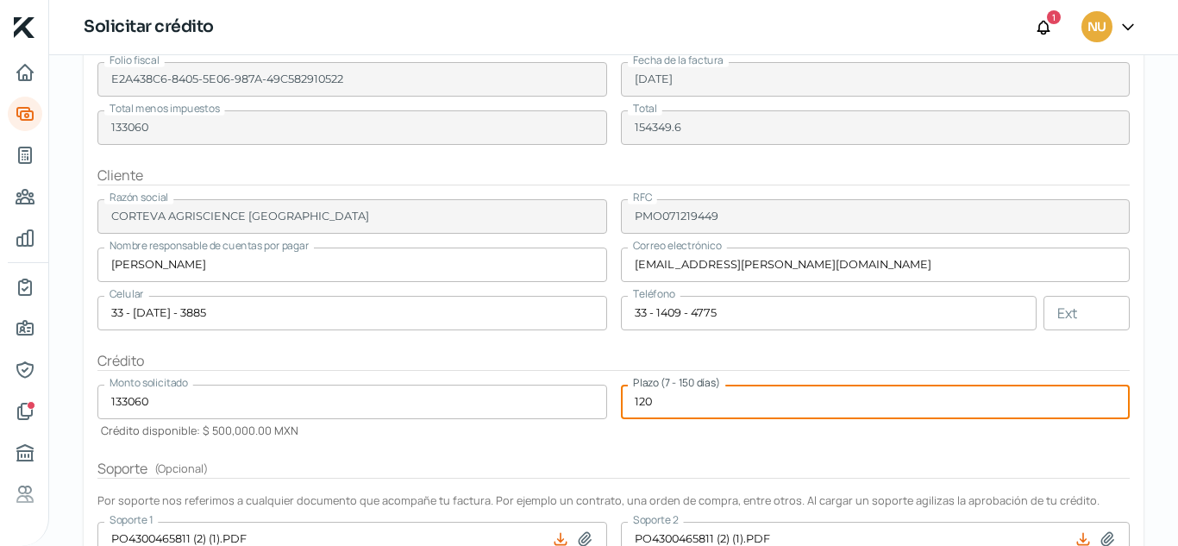
click at [698, 399] on input "120" at bounding box center [876, 402] width 510 height 34
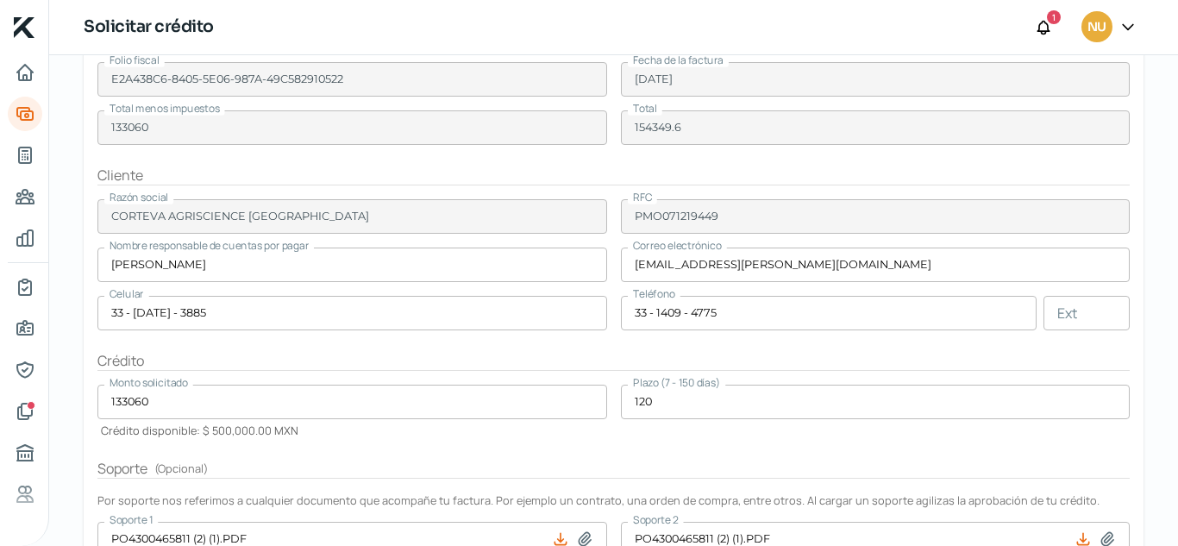
scroll to position [418, 0]
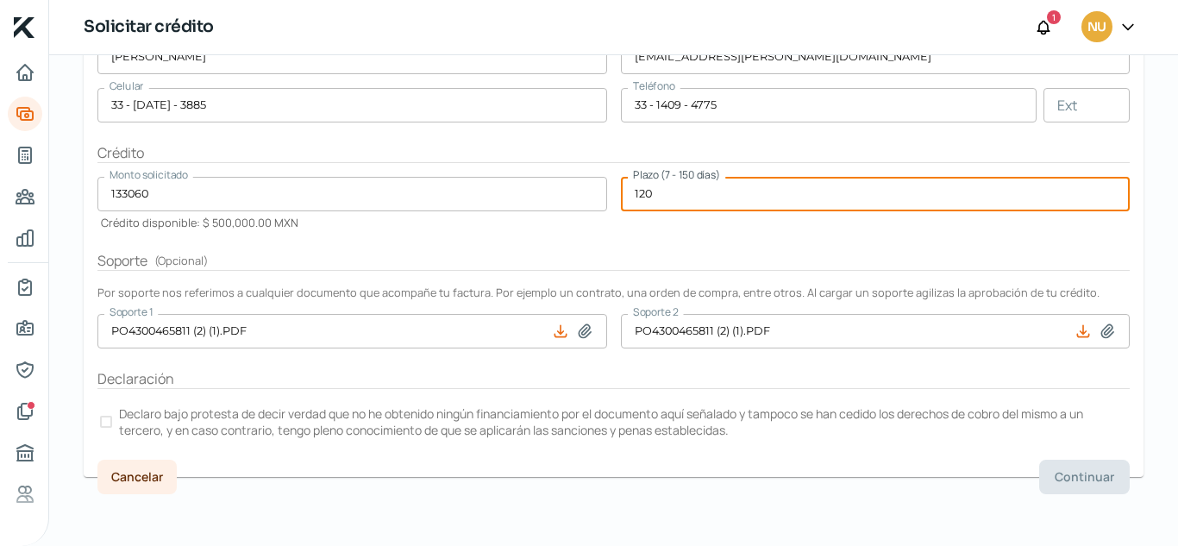
click at [667, 201] on input "120" at bounding box center [876, 194] width 510 height 34
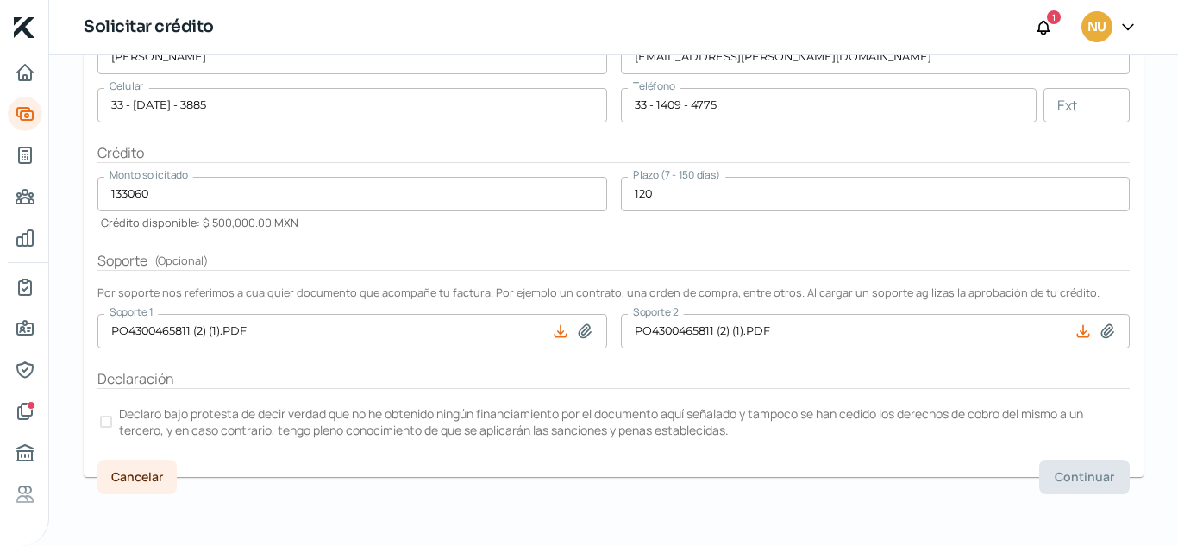
click at [195, 425] on p "Declaro bajo protesta de decir verdad que no he obtenido ningún financiamiento …" at bounding box center [623, 421] width 1008 height 33
click at [1074, 487] on button "Continuar" at bounding box center [1084, 477] width 91 height 34
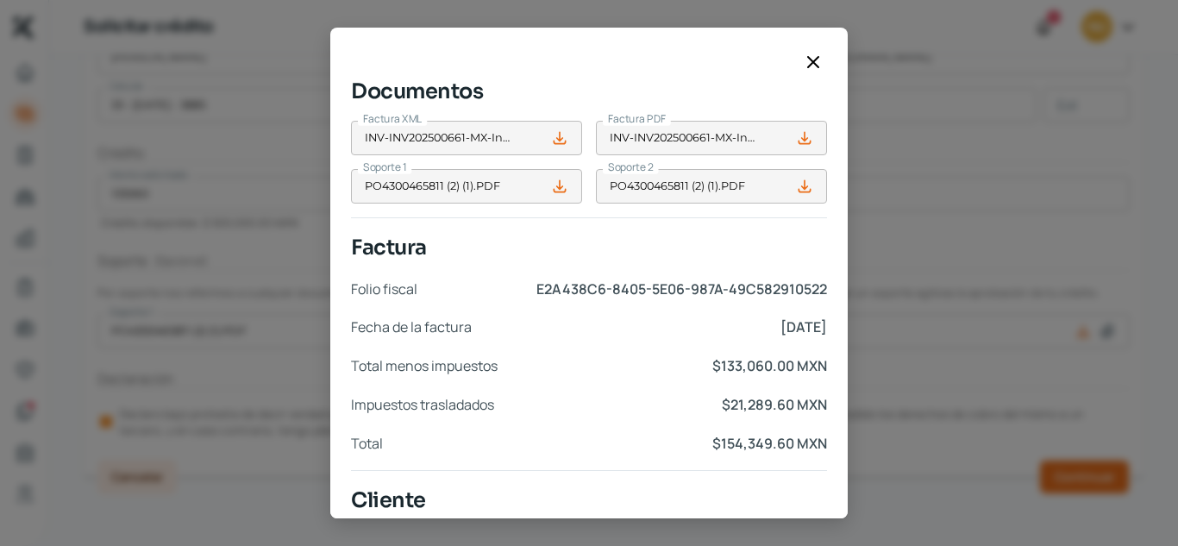
scroll to position [823, 0]
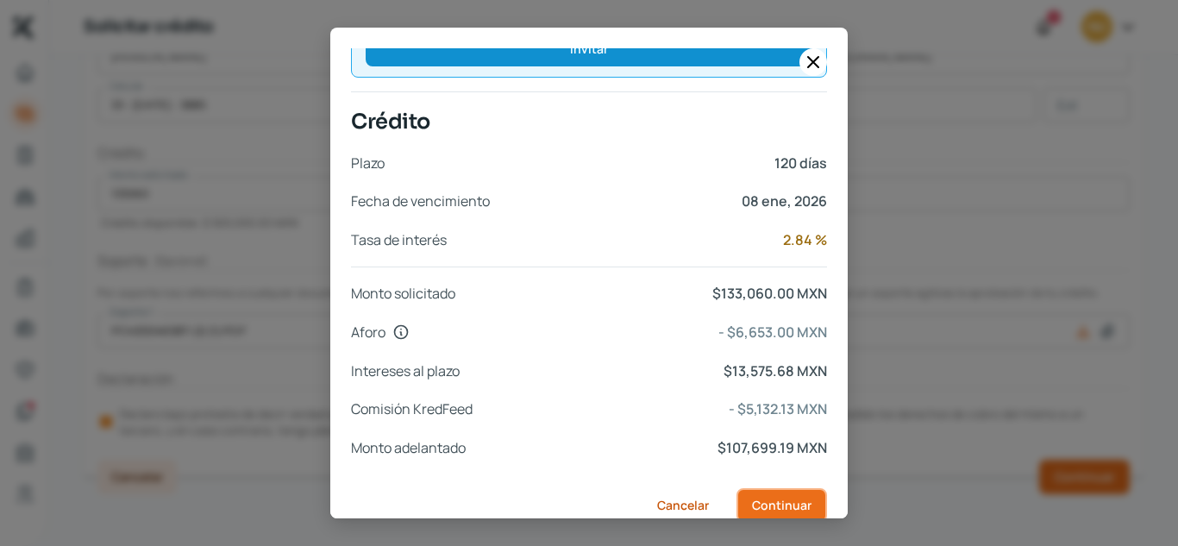
click at [802, 499] on span "Continuar" at bounding box center [782, 505] width 60 height 12
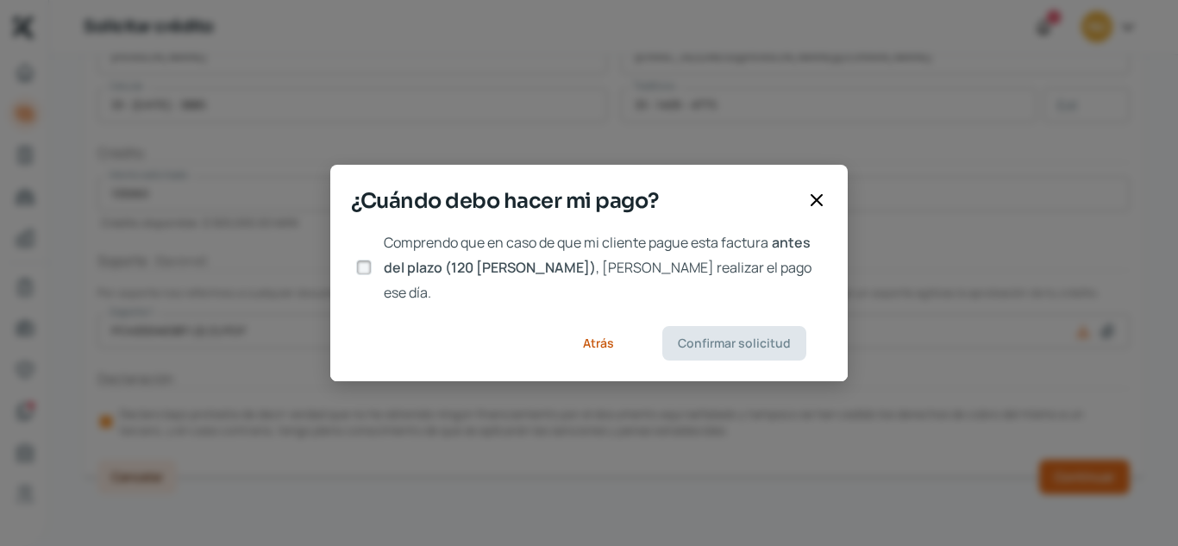
scroll to position [0, 0]
click at [385, 252] on span "Comprendo que en caso de que mi cliente pague esta factura" at bounding box center [576, 242] width 385 height 19
click at [372, 260] on input "Comprendo que en caso de que mi cliente pague esta factura antes del plazo (120…" at bounding box center [364, 268] width 16 height 16
checkbox input "true"
click at [729, 337] on span "Confirmar solicitud" at bounding box center [734, 343] width 113 height 12
